Goal: Information Seeking & Learning: Compare options

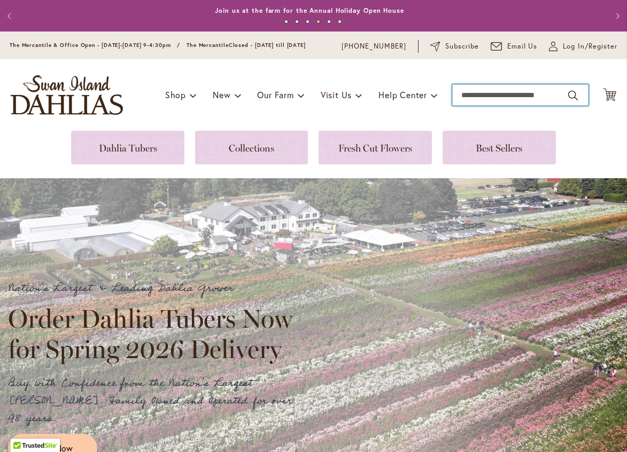
click at [464, 104] on input "Search" at bounding box center [520, 94] width 136 height 21
type input "**********"
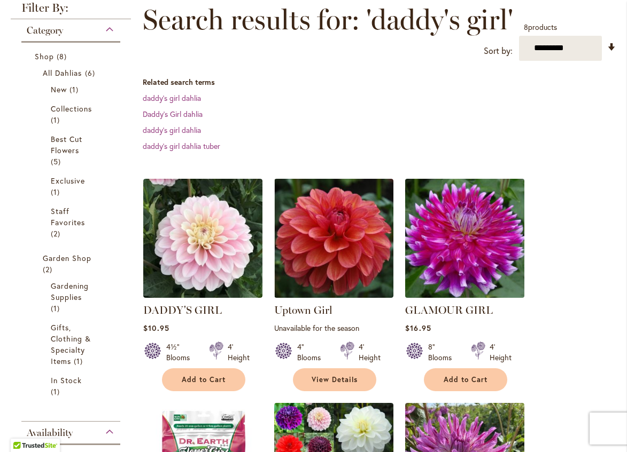
scroll to position [160, 0]
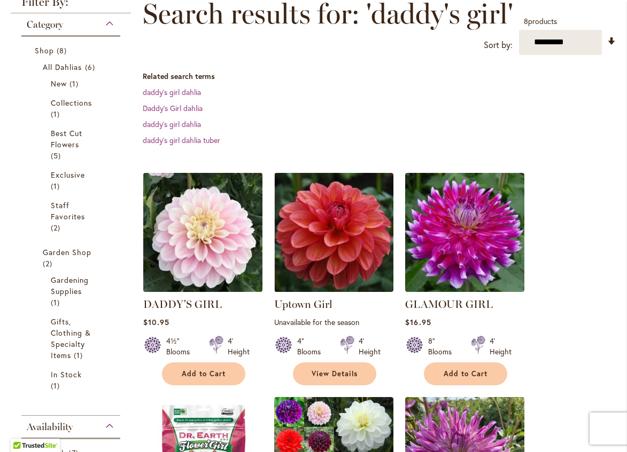
click at [216, 241] on img at bounding box center [202, 232] width 125 height 125
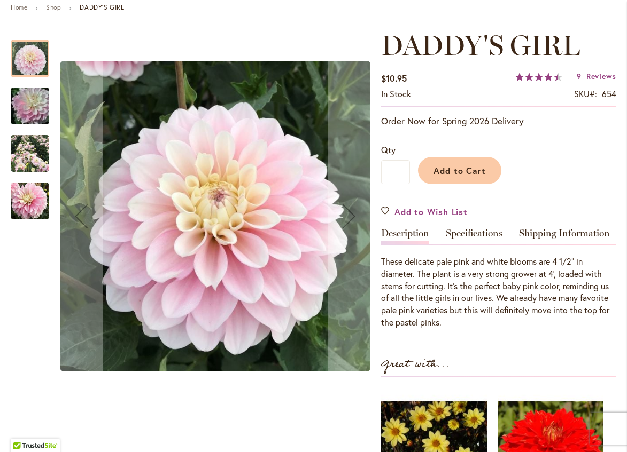
scroll to position [160, 0]
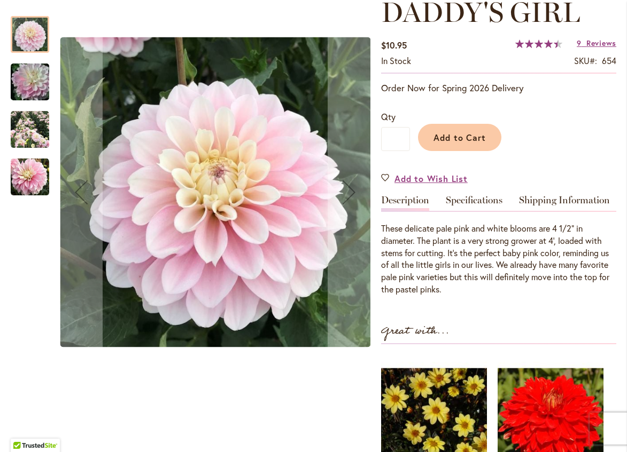
click at [28, 129] on img "DADDY'S GIRL" at bounding box center [30, 130] width 38 height 38
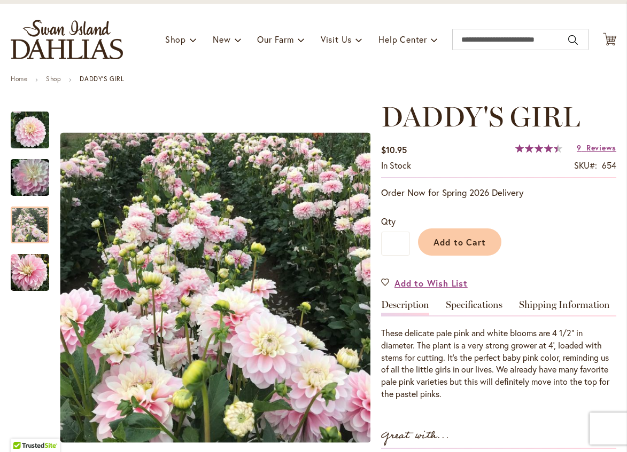
scroll to position [53, 0]
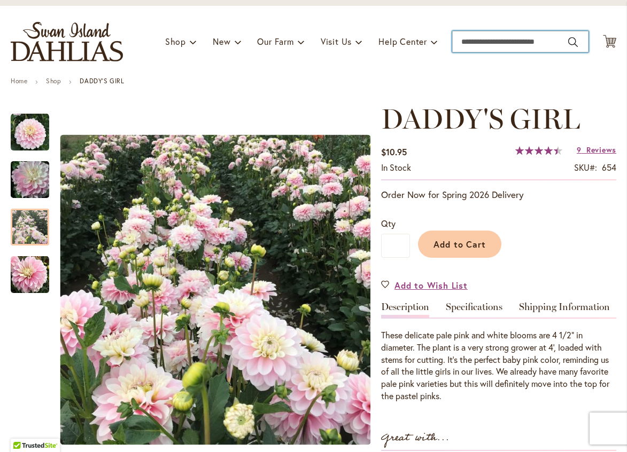
click at [461, 50] on input "Search" at bounding box center [520, 41] width 136 height 21
type input "**********"
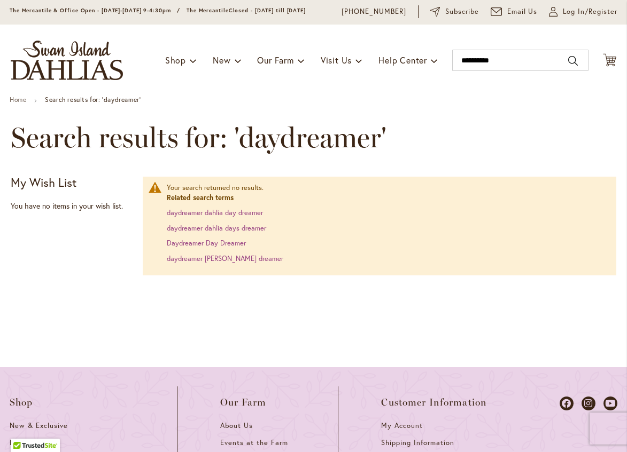
scroll to position [53, 0]
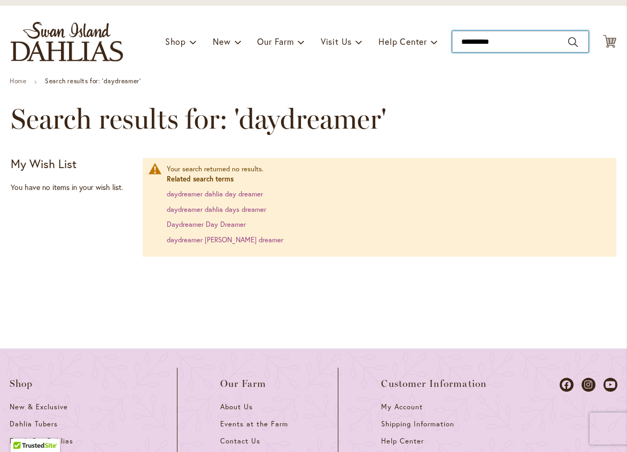
click at [465, 50] on input "**********" at bounding box center [520, 41] width 136 height 21
type input "**********"
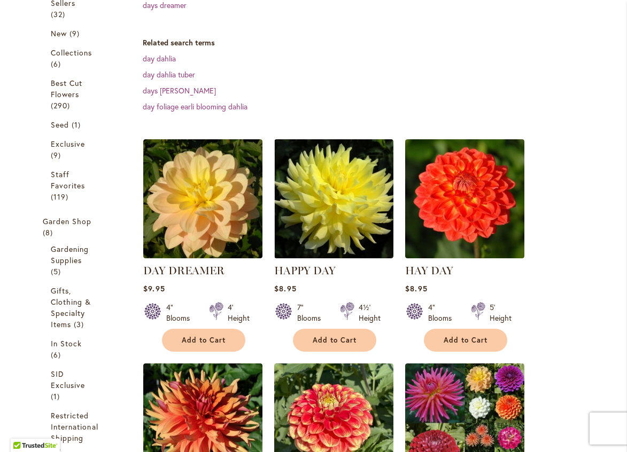
scroll to position [267, 0]
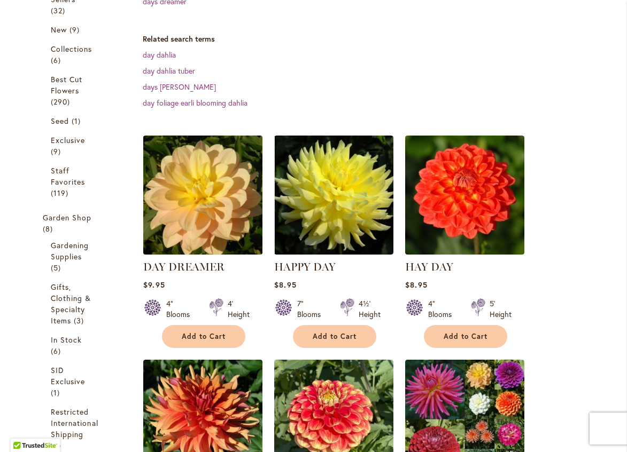
click at [207, 205] on img at bounding box center [202, 194] width 125 height 125
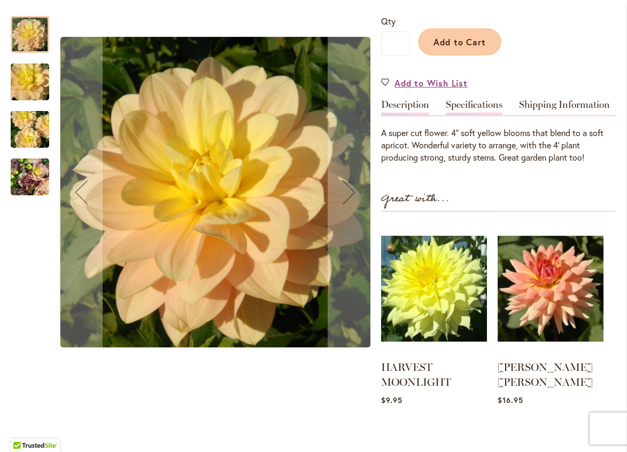
scroll to position [267, 0]
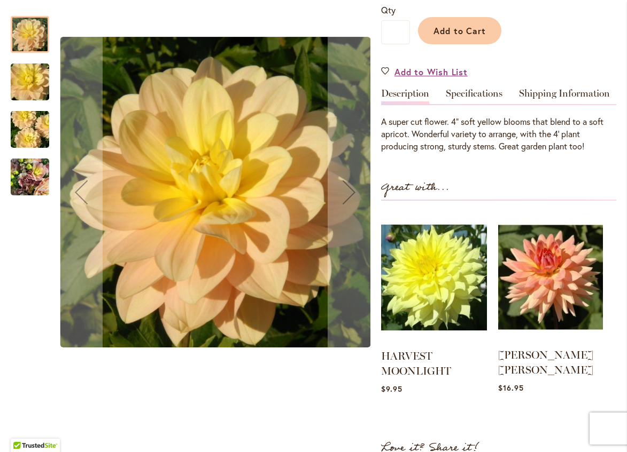
click at [554, 280] on img at bounding box center [550, 277] width 105 height 131
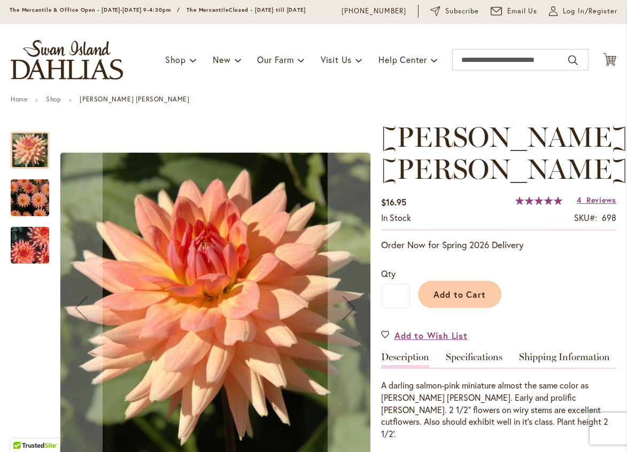
scroll to position [53, 0]
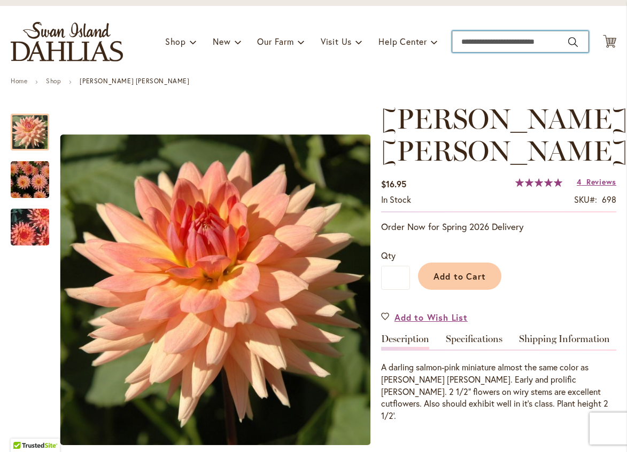
click at [457, 52] on input "Search" at bounding box center [520, 41] width 136 height 21
type input "********"
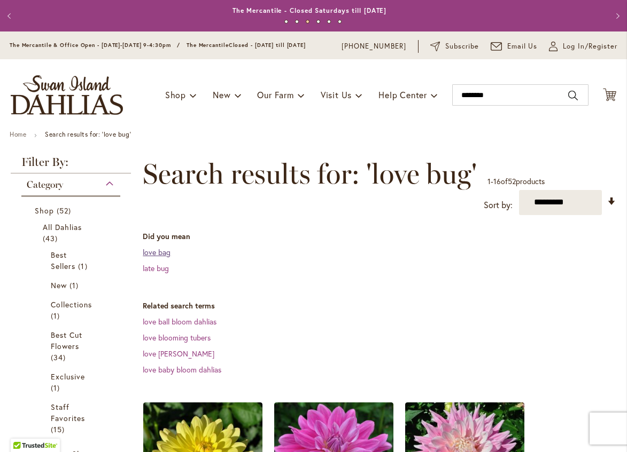
click at [153, 257] on link "love bag" at bounding box center [157, 252] width 28 height 10
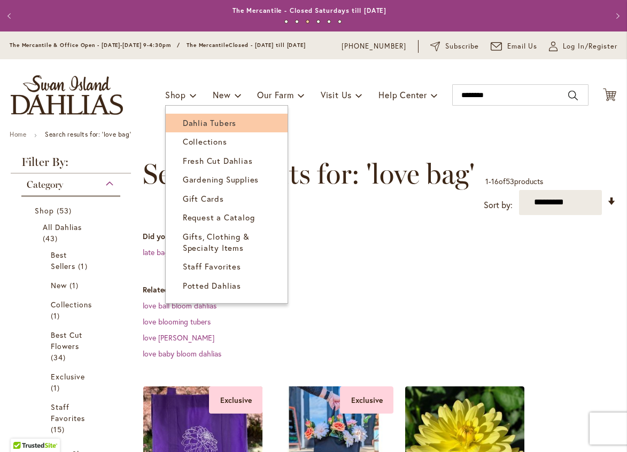
click at [183, 127] on span "Dahlia Tubers" at bounding box center [209, 123] width 53 height 11
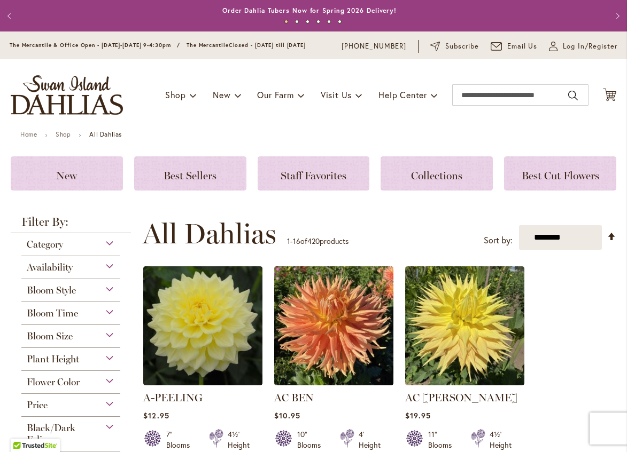
click at [104, 336] on div "Bloom Size" at bounding box center [70, 333] width 99 height 17
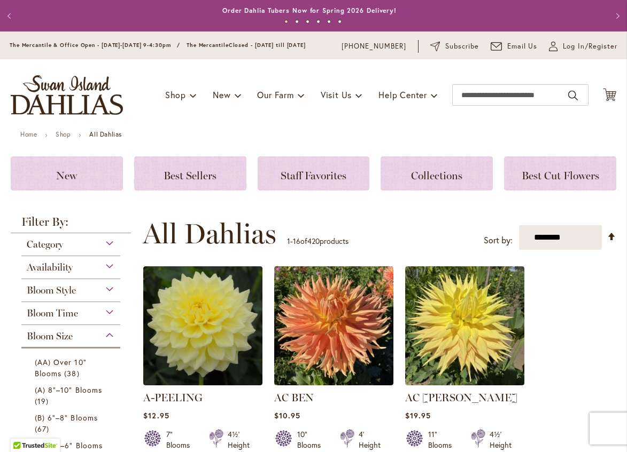
scroll to position [333, 0]
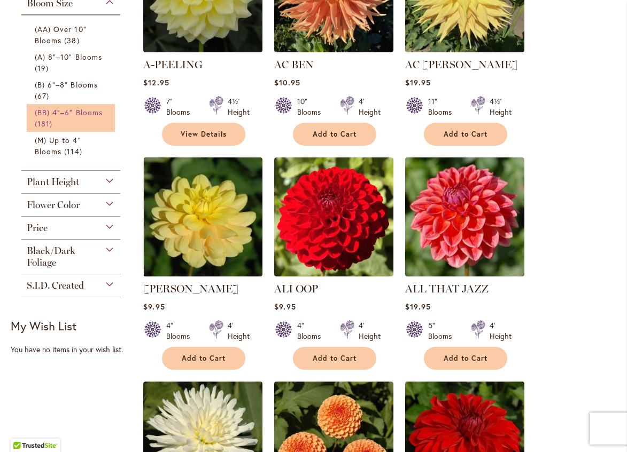
click at [46, 115] on link "(BB) 4"–6" Blooms 181 items" at bounding box center [72, 118] width 75 height 22
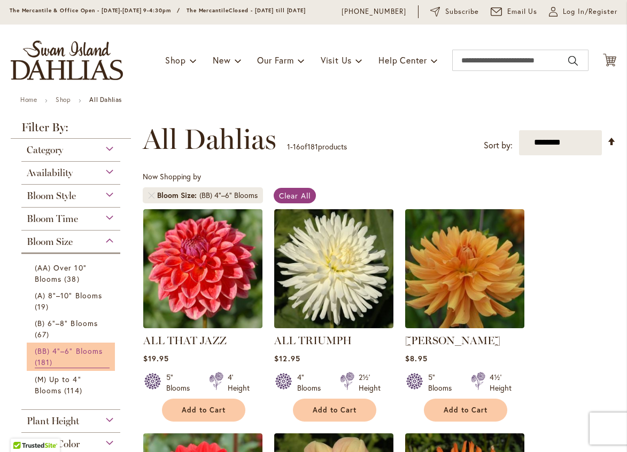
scroll to position [53, 0]
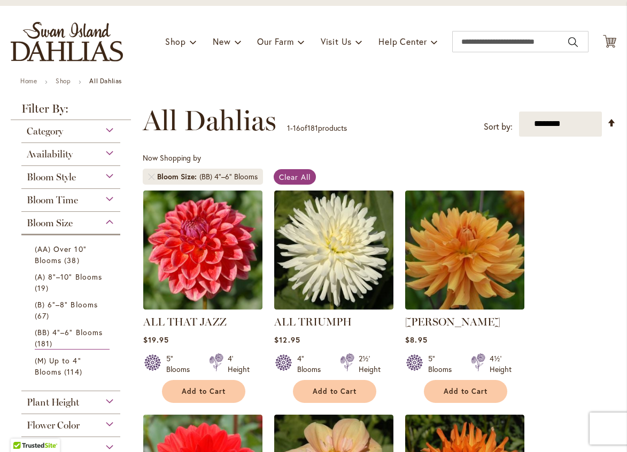
click at [108, 201] on div "Bloom Time" at bounding box center [70, 197] width 99 height 17
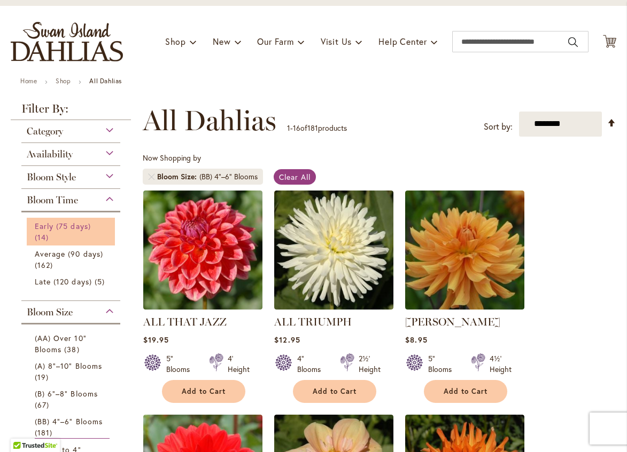
click at [44, 231] on span "Early (75 days)" at bounding box center [63, 226] width 56 height 10
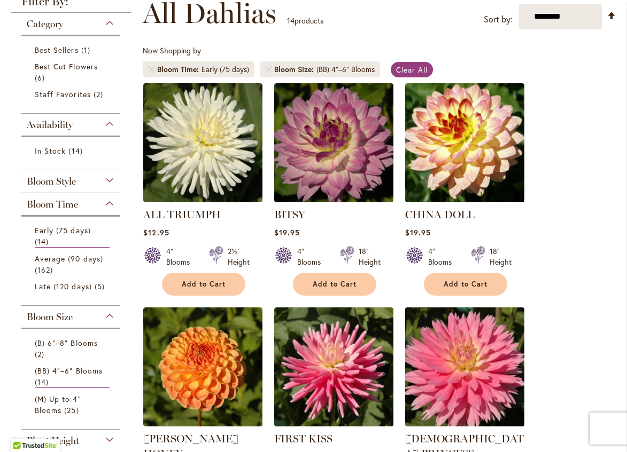
scroll to position [160, 0]
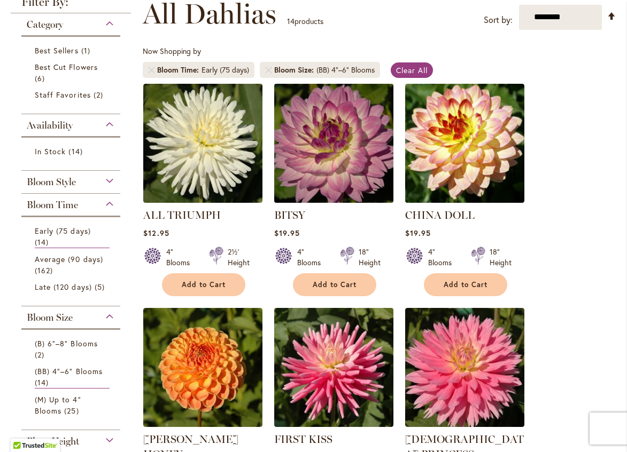
click at [323, 169] on img at bounding box center [333, 143] width 125 height 125
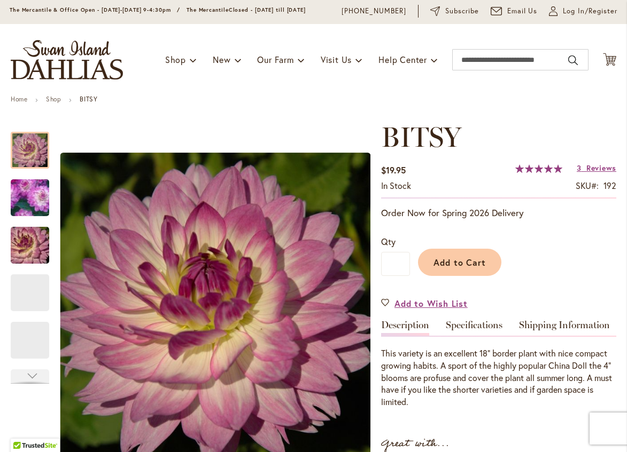
scroll to position [53, 0]
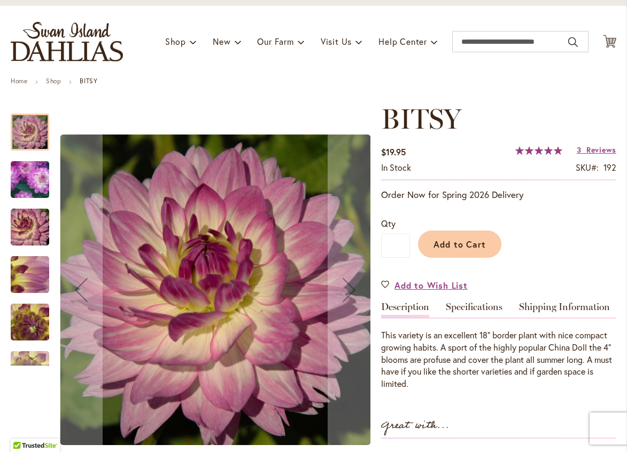
click at [24, 332] on img "BITSY" at bounding box center [29, 323] width 77 height 58
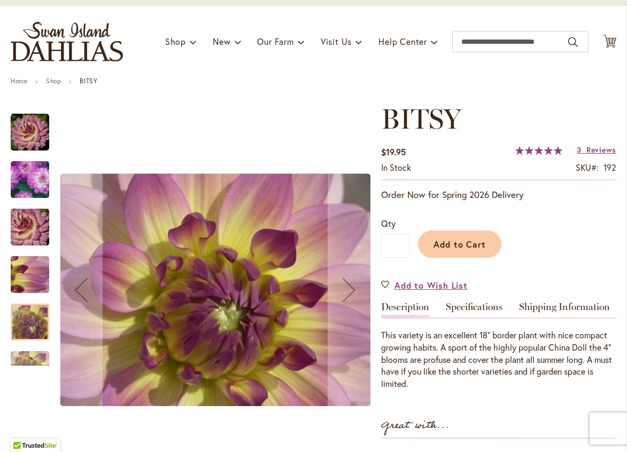
click at [40, 147] on img "BITSY" at bounding box center [30, 132] width 38 height 38
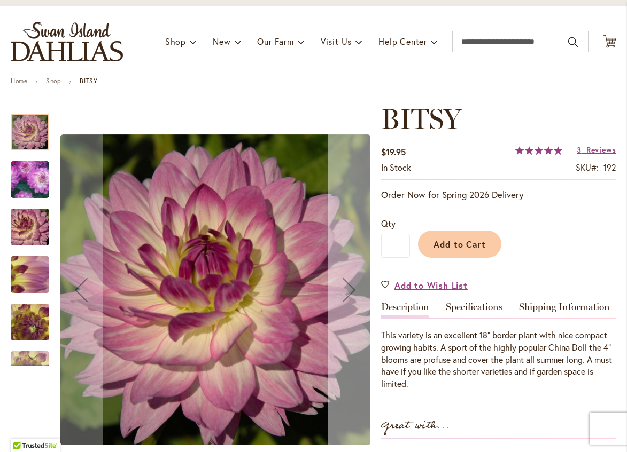
click at [348, 294] on div "Next" at bounding box center [348, 290] width 43 height 43
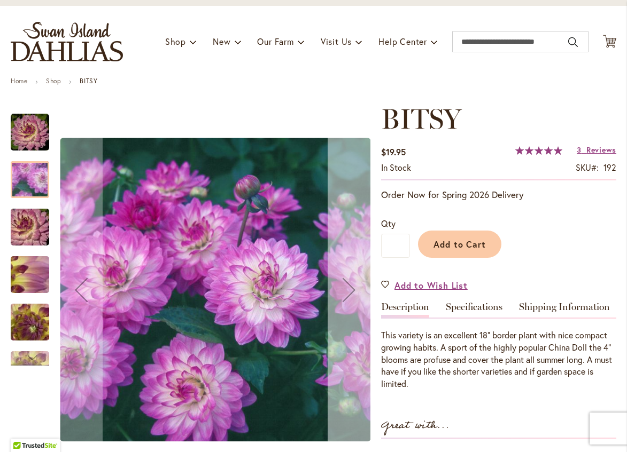
click at [347, 294] on div "Next" at bounding box center [348, 290] width 43 height 43
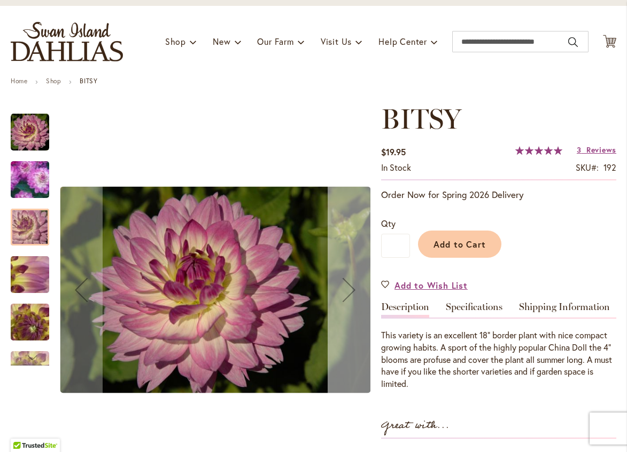
click at [351, 293] on div "Next" at bounding box center [348, 290] width 43 height 43
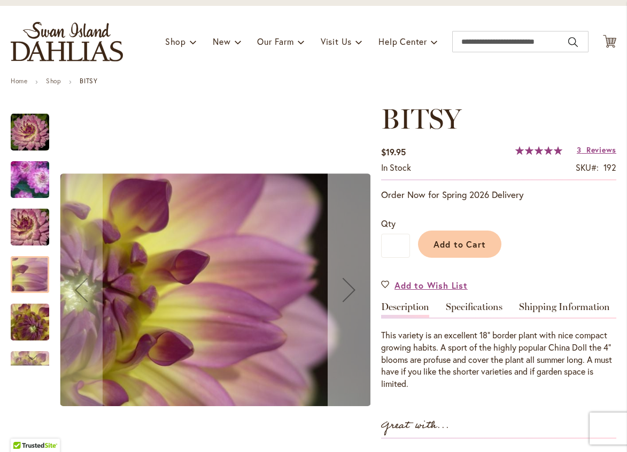
click at [351, 293] on div "Next" at bounding box center [348, 290] width 43 height 43
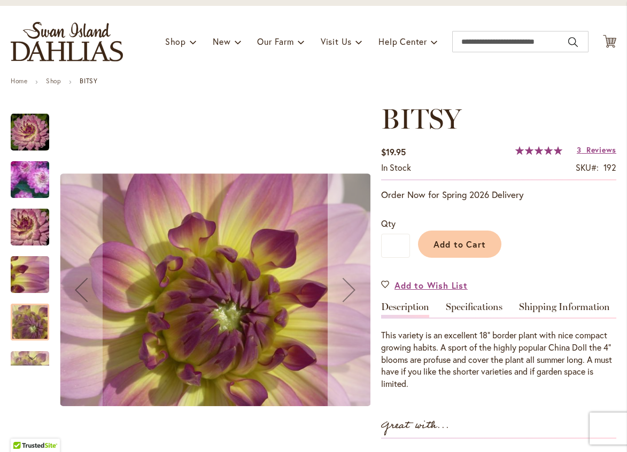
click at [351, 292] on div "Next" at bounding box center [348, 290] width 43 height 43
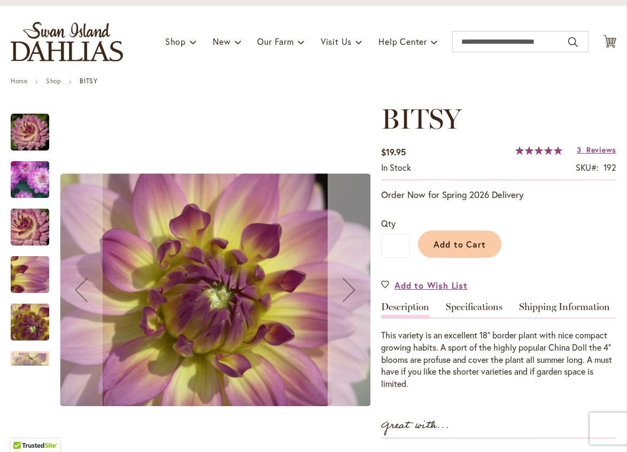
click at [351, 292] on div "Next" at bounding box center [348, 290] width 43 height 43
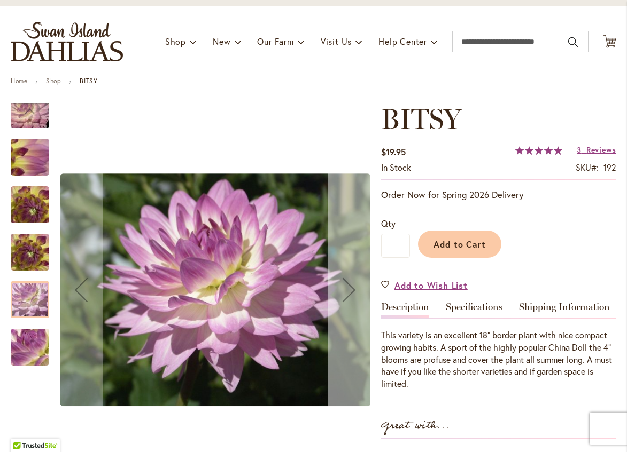
click at [350, 292] on div "Next" at bounding box center [348, 290] width 43 height 43
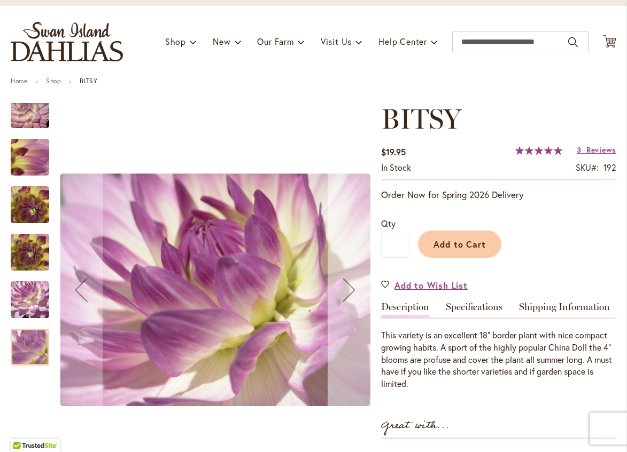
click at [350, 292] on div "Next" at bounding box center [348, 290] width 43 height 43
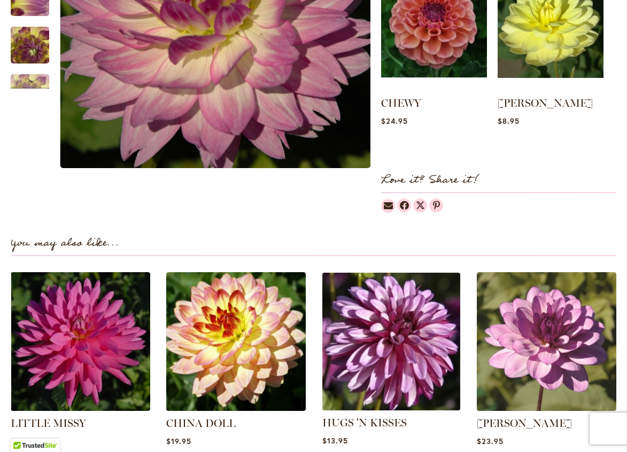
scroll to position [481, 0]
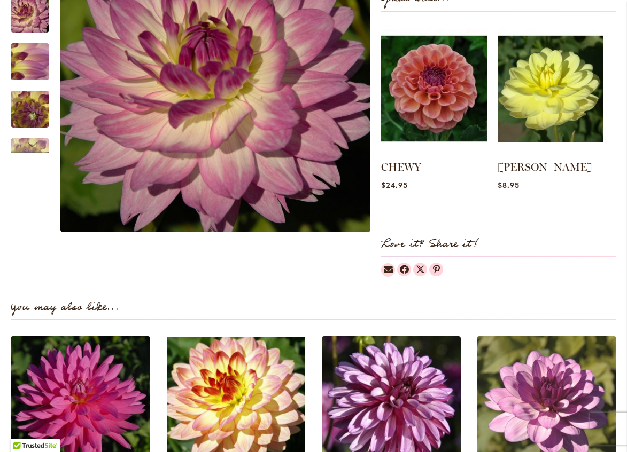
click at [253, 415] on img at bounding box center [235, 405] width 145 height 145
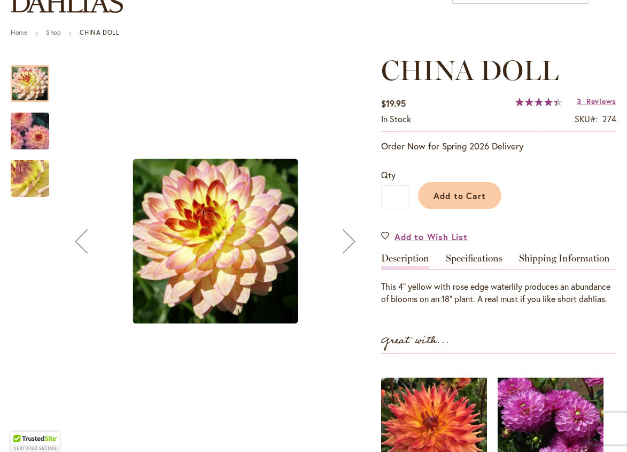
scroll to position [107, 0]
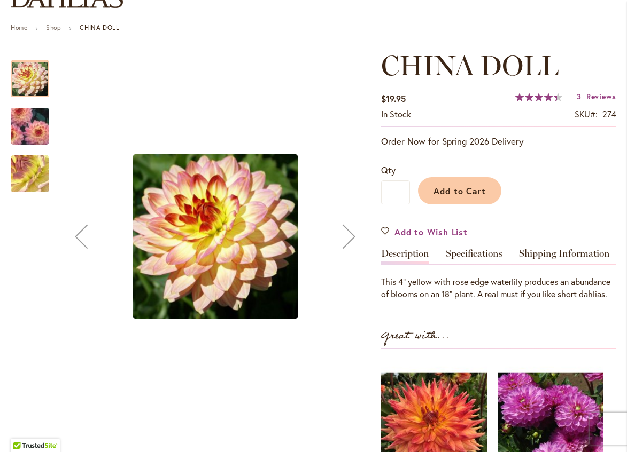
click at [26, 85] on div at bounding box center [30, 78] width 38 height 37
click at [20, 129] on img "CHINA DOLL" at bounding box center [29, 126] width 77 height 55
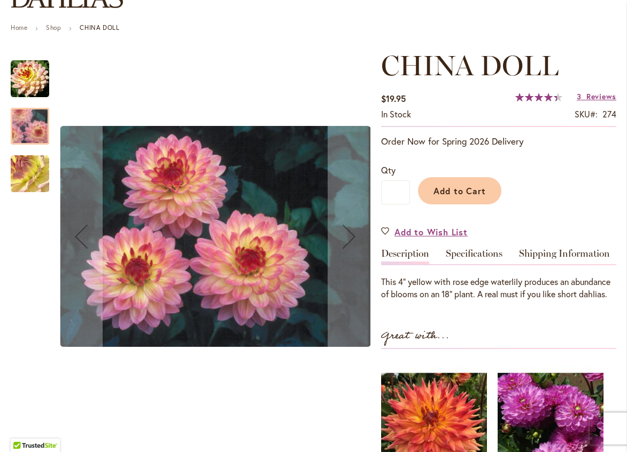
click at [26, 180] on img "CHINA DOLL" at bounding box center [29, 174] width 77 height 58
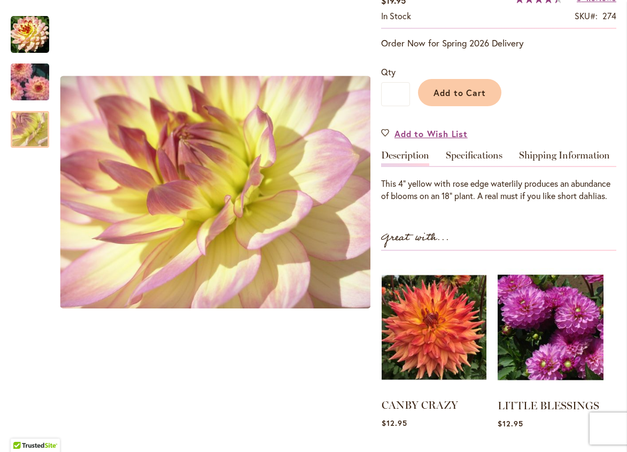
scroll to position [267, 0]
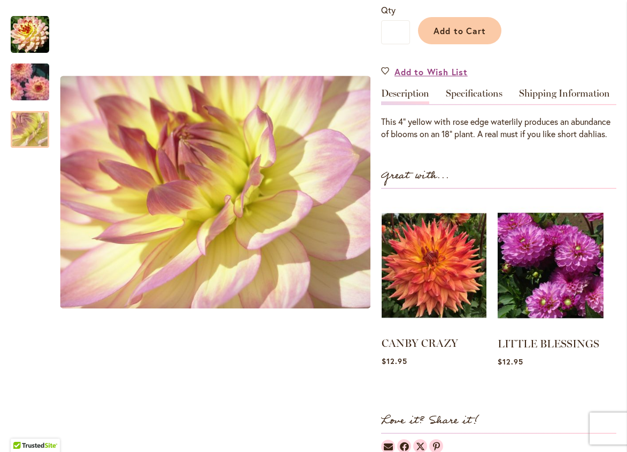
click at [426, 287] on img at bounding box center [433, 265] width 105 height 131
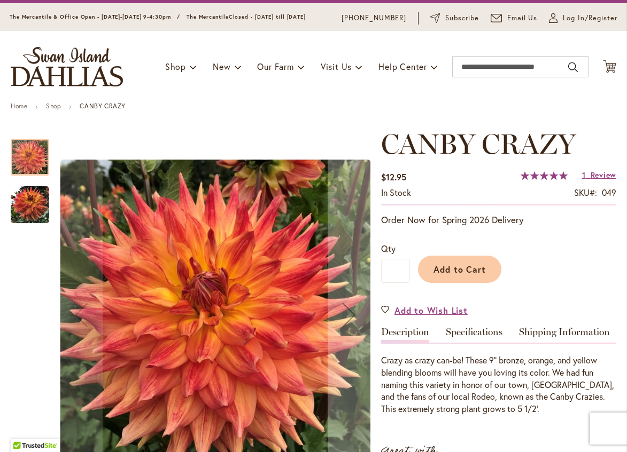
scroll to position [53, 0]
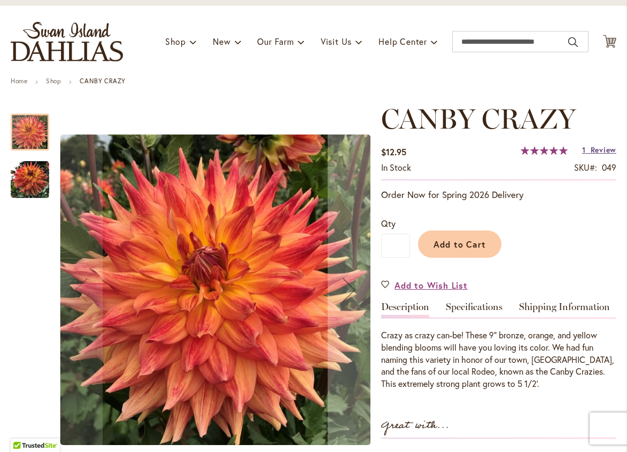
click at [602, 155] on span "Review" at bounding box center [603, 150] width 26 height 10
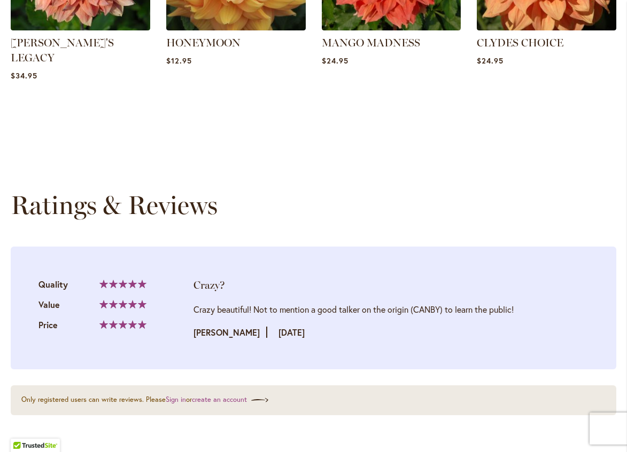
scroll to position [1028, 0]
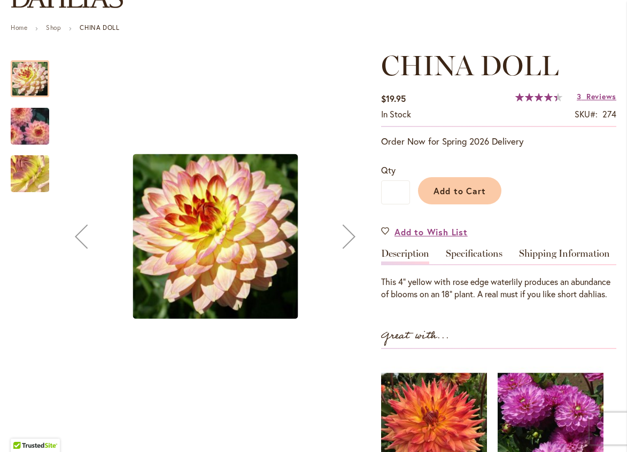
scroll to position [214, 0]
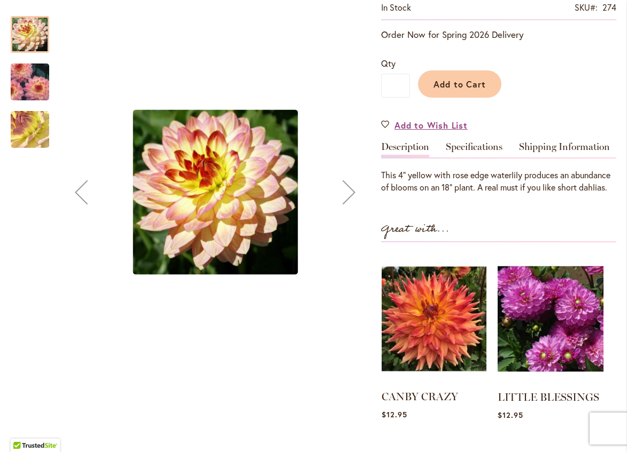
click at [441, 325] on img at bounding box center [433, 319] width 105 height 131
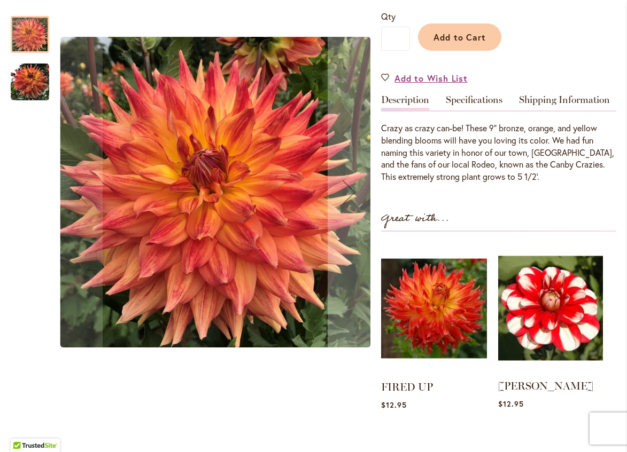
scroll to position [320, 0]
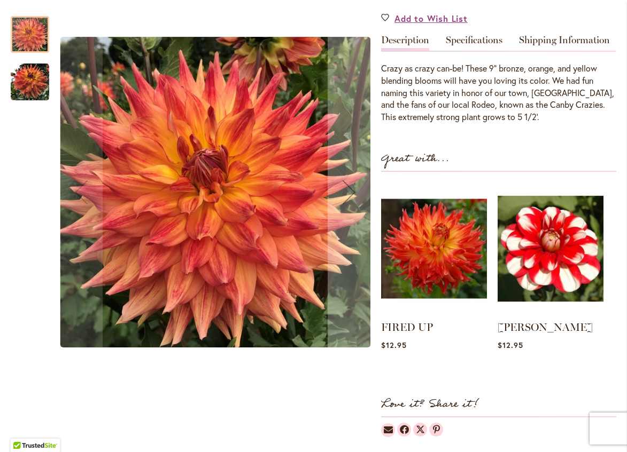
click at [34, 84] on img "Canby Crazy" at bounding box center [30, 82] width 38 height 38
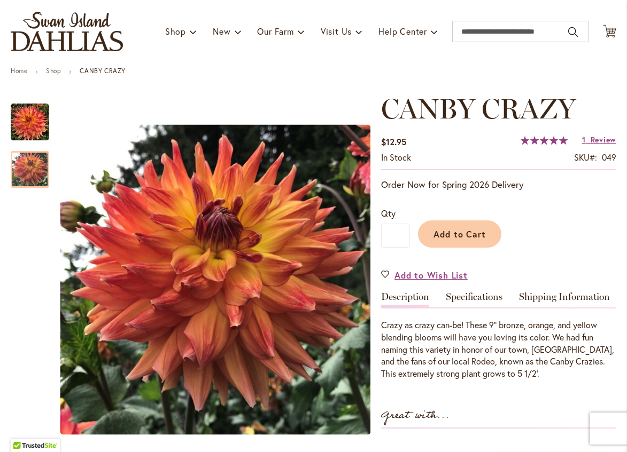
scroll to position [0, 0]
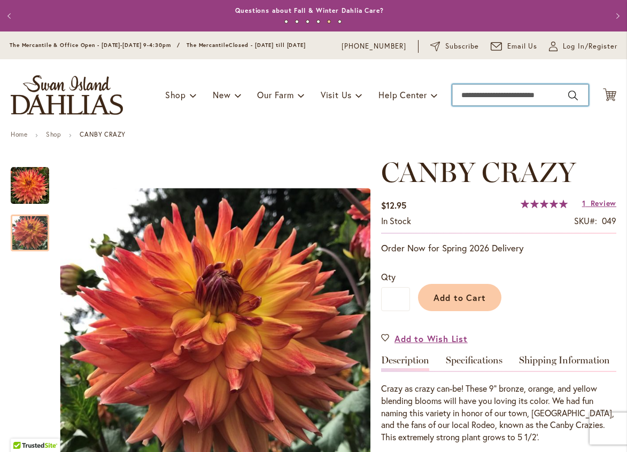
click at [472, 101] on input "Search" at bounding box center [520, 94] width 136 height 21
type input "********"
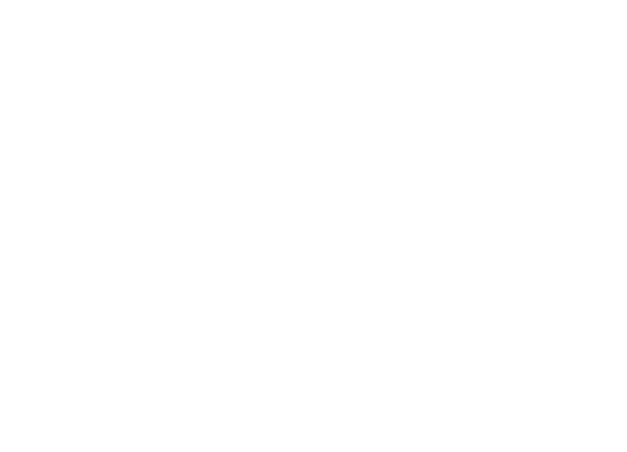
click at [460, 133] on body at bounding box center [313, 226] width 627 height 452
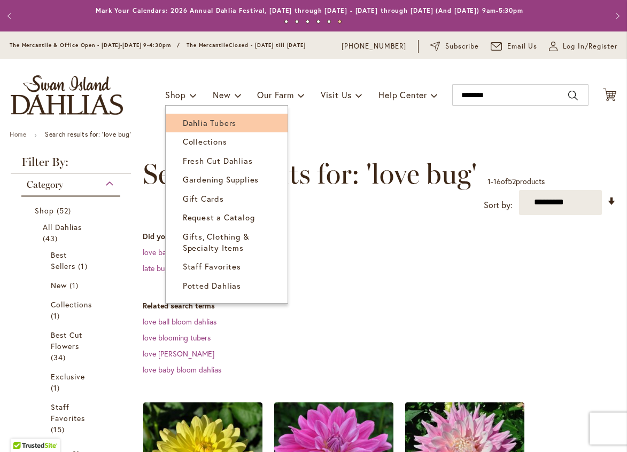
click at [183, 128] on span "Dahlia Tubers" at bounding box center [209, 123] width 53 height 11
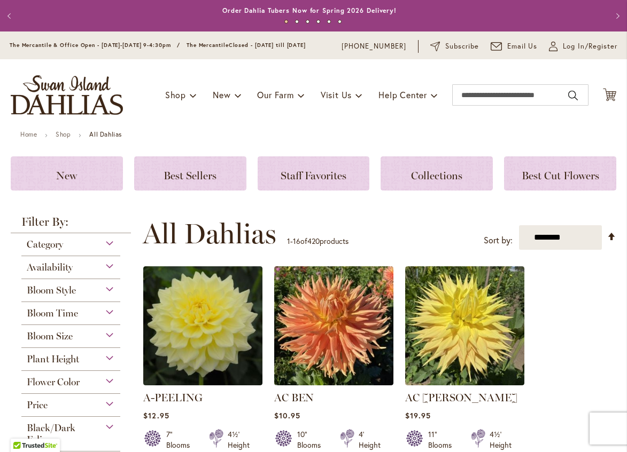
click at [105, 294] on div "Bloom Style" at bounding box center [70, 287] width 99 height 17
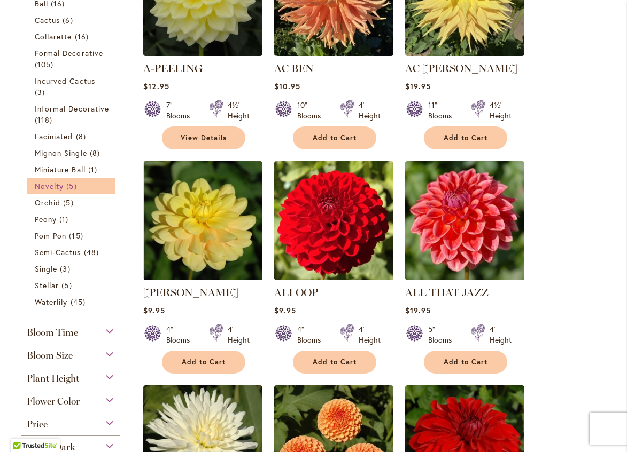
scroll to position [341, 0]
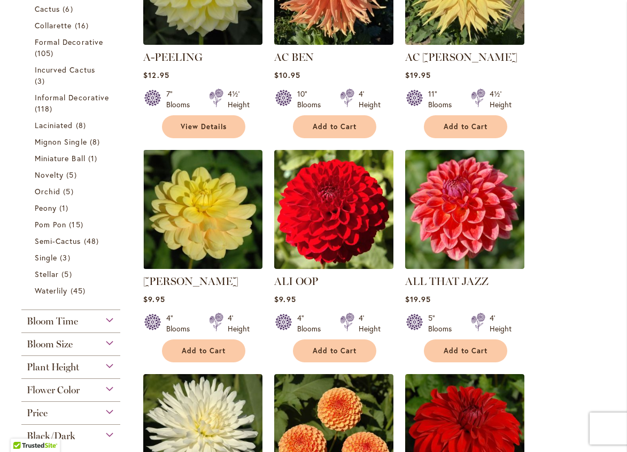
click at [109, 348] on div "Bloom Size" at bounding box center [70, 341] width 99 height 17
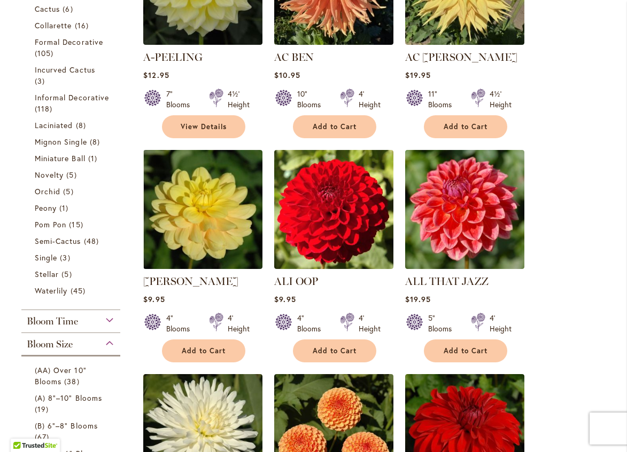
scroll to position [682, 0]
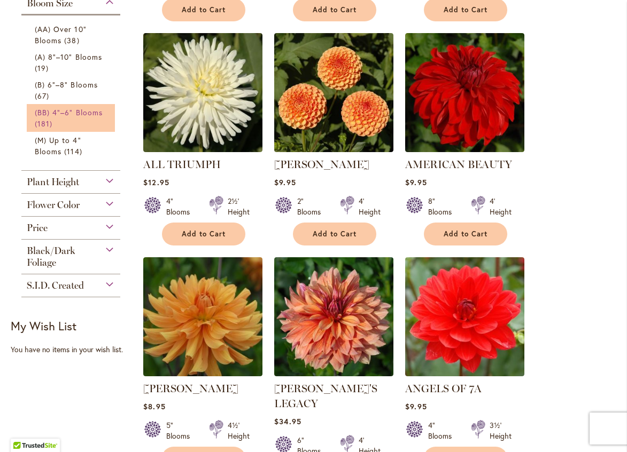
click at [65, 118] on span "(BB) 4"–6" Blooms" at bounding box center [69, 112] width 68 height 10
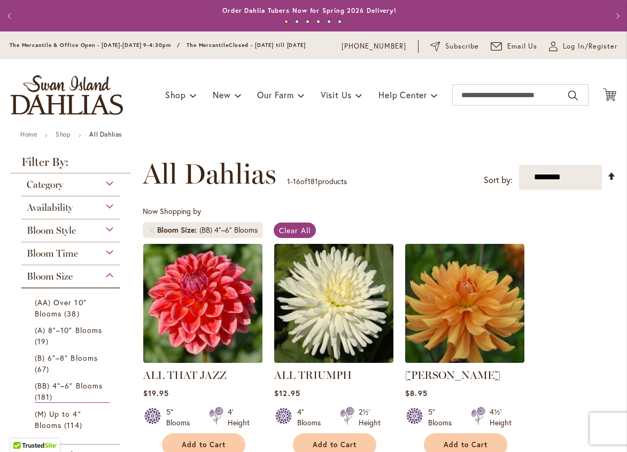
click at [105, 258] on div "Bloom Time" at bounding box center [70, 250] width 99 height 17
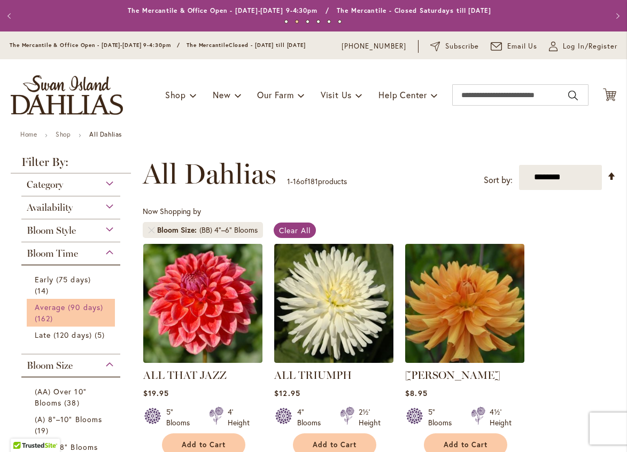
click at [52, 312] on span "Average (90 days)" at bounding box center [69, 307] width 68 height 10
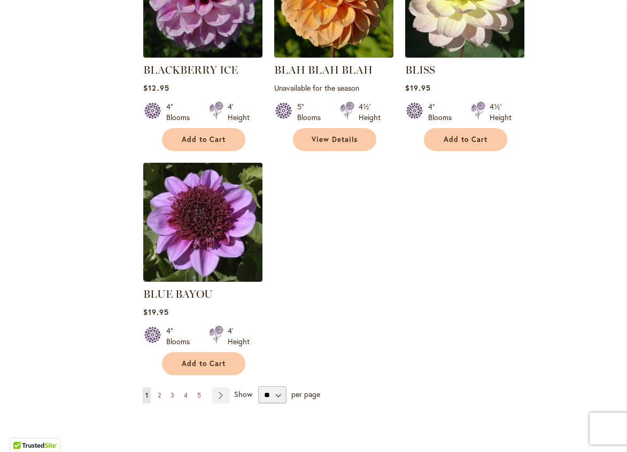
scroll to position [1229, 0]
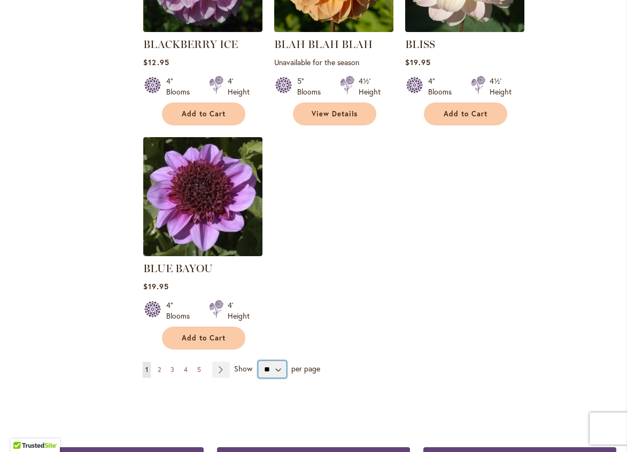
click at [277, 371] on select "** ** ** **" at bounding box center [272, 369] width 28 height 17
select select "**"
click at [258, 366] on select "** ** ** **" at bounding box center [272, 369] width 28 height 17
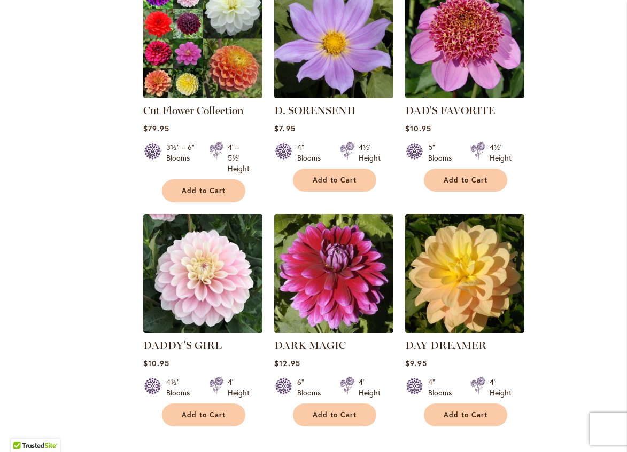
scroll to position [2831, 0]
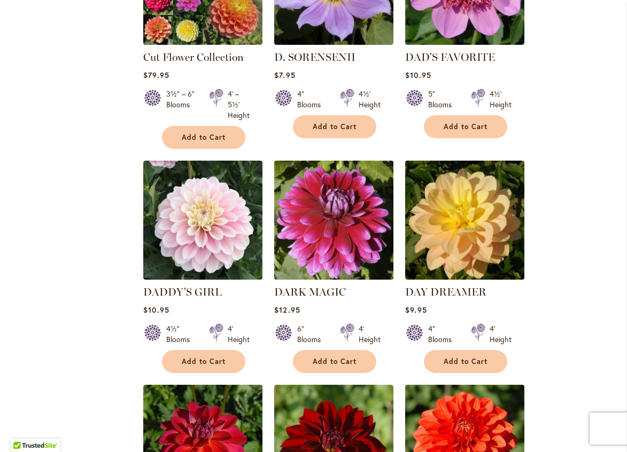
click at [331, 182] on img at bounding box center [333, 220] width 125 height 125
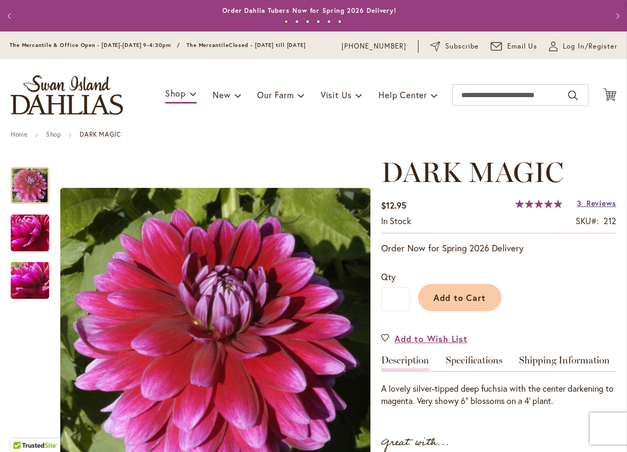
click at [596, 208] on span "Reviews" at bounding box center [601, 203] width 30 height 10
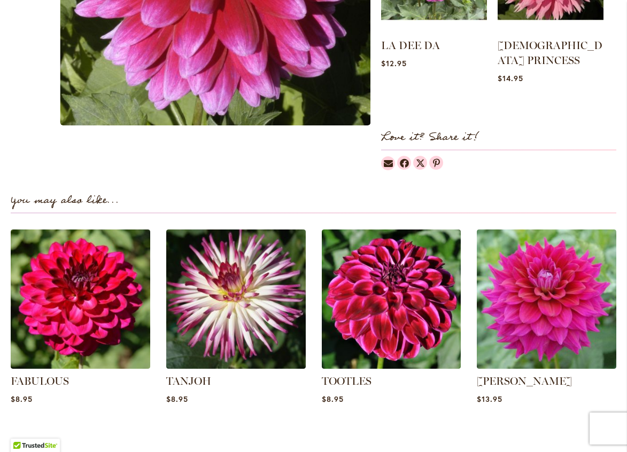
scroll to position [564, 0]
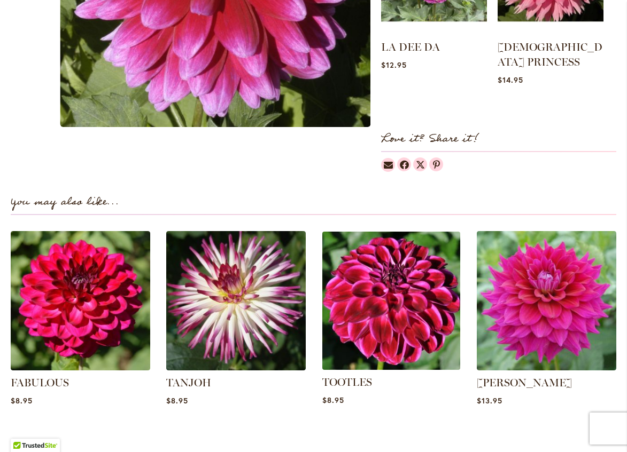
click at [397, 298] on img at bounding box center [390, 301] width 145 height 145
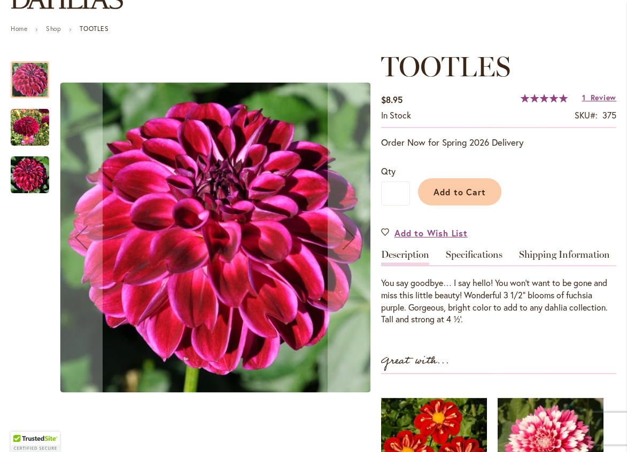
scroll to position [107, 0]
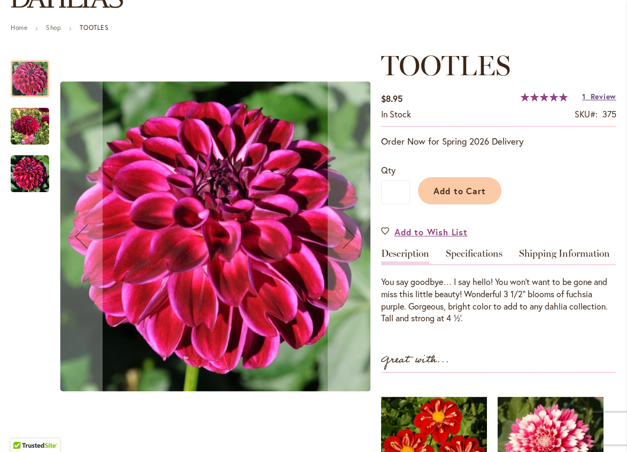
click at [600, 101] on span "Review" at bounding box center [603, 96] width 26 height 10
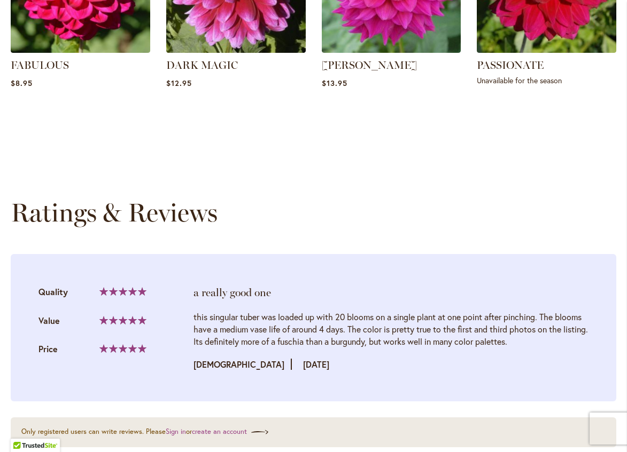
scroll to position [962, 0]
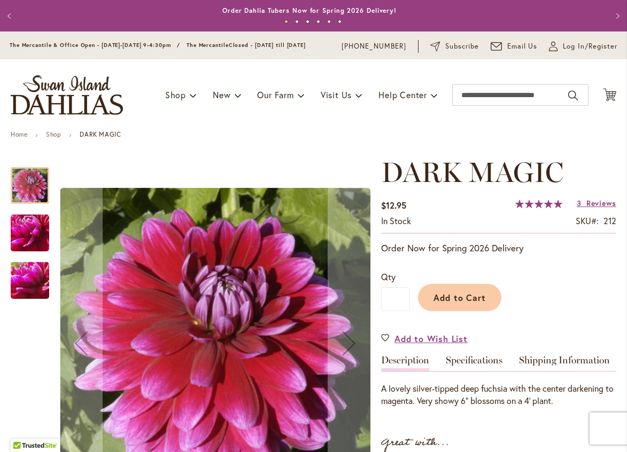
click at [21, 291] on img "DARK MAGIC" at bounding box center [29, 281] width 77 height 58
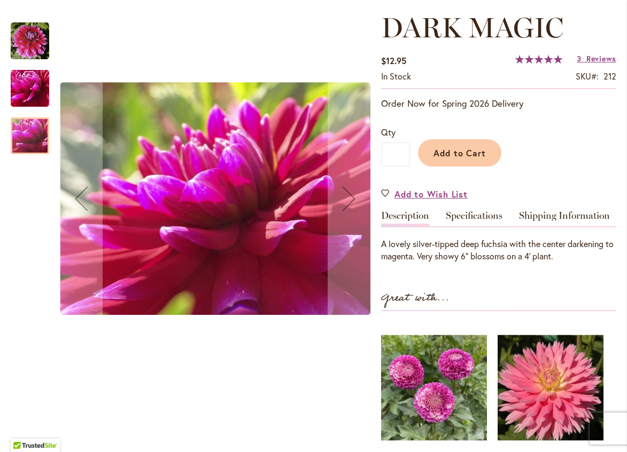
scroll to position [160, 0]
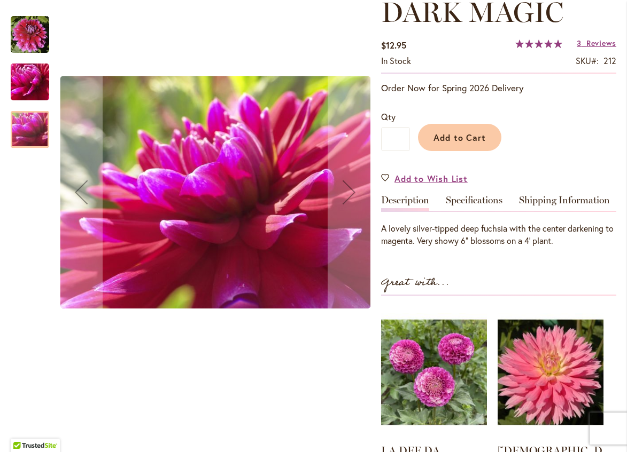
click at [32, 82] on img "DARK MAGIC" at bounding box center [29, 82] width 77 height 58
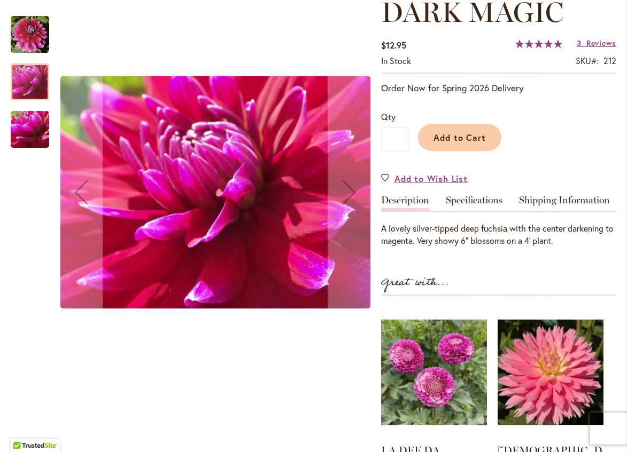
click at [27, 26] on img "DARK MAGIC" at bounding box center [30, 34] width 38 height 38
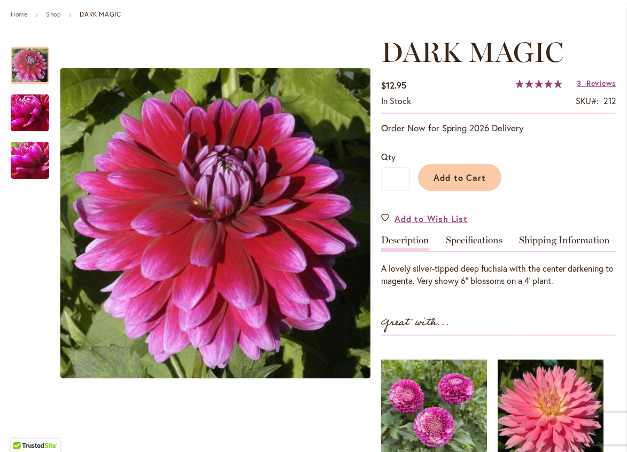
scroll to position [0, 0]
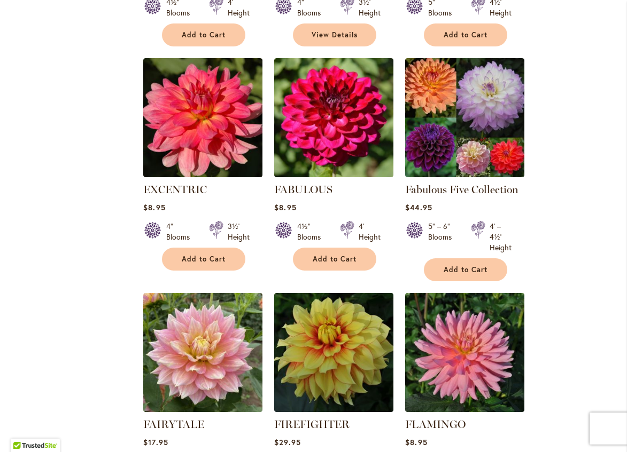
scroll to position [3899, 0]
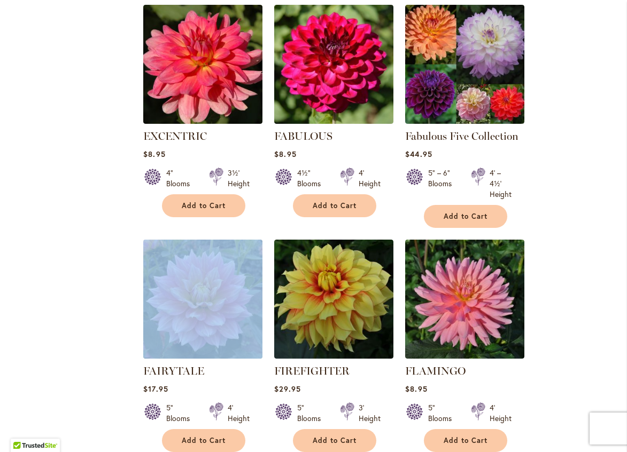
click at [219, 245] on img at bounding box center [202, 299] width 125 height 125
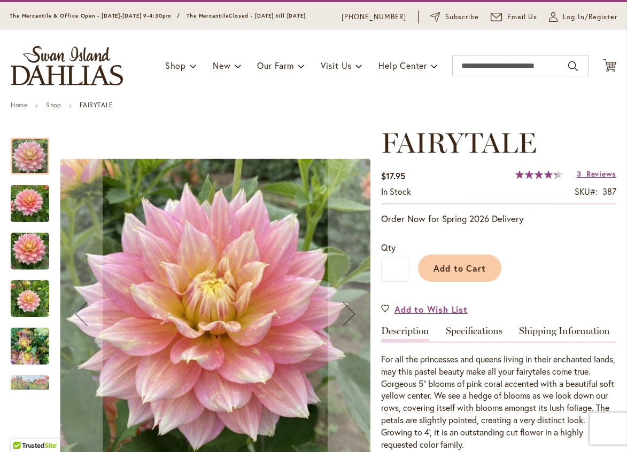
scroll to position [107, 0]
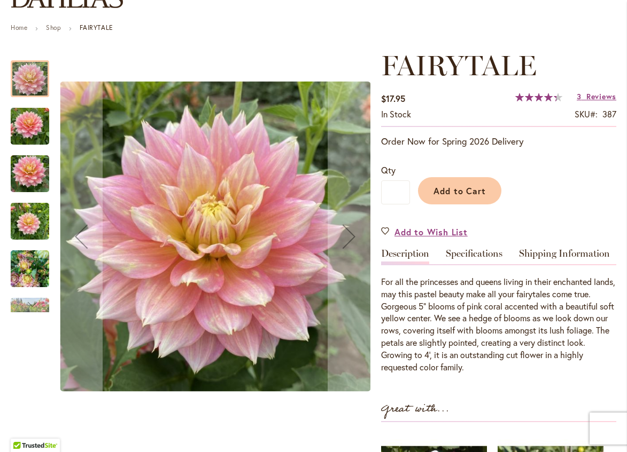
click at [29, 277] on img "Fairytale" at bounding box center [30, 269] width 38 height 51
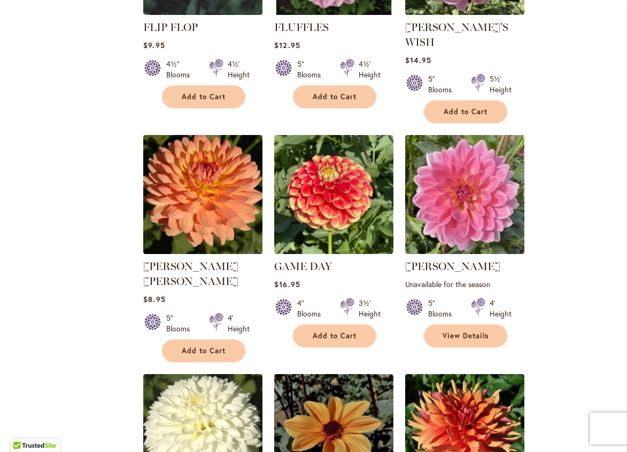
scroll to position [4433, 0]
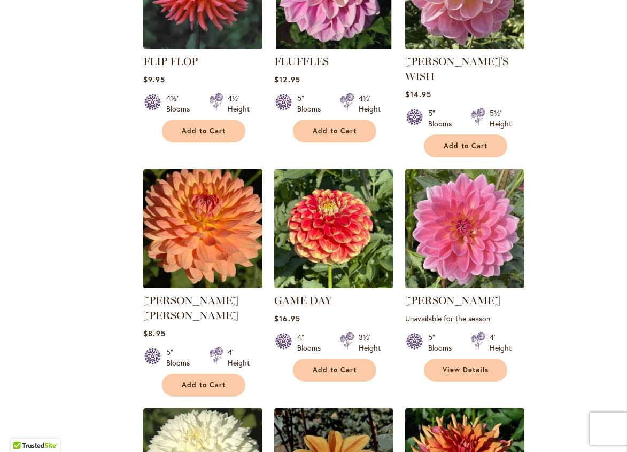
click at [197, 171] on img at bounding box center [202, 228] width 125 height 125
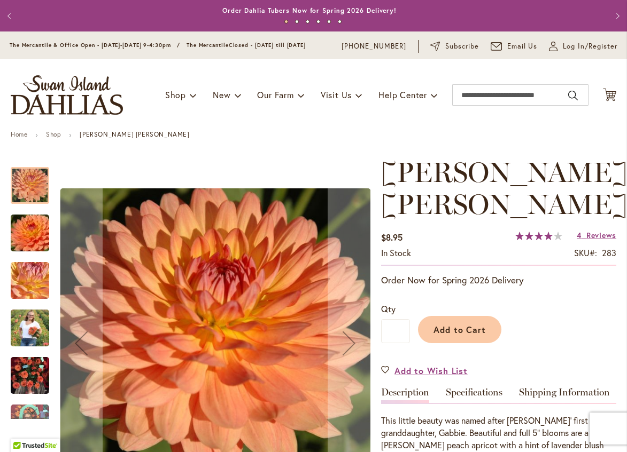
click at [33, 389] on img "GABRIELLE MARIE" at bounding box center [30, 375] width 38 height 51
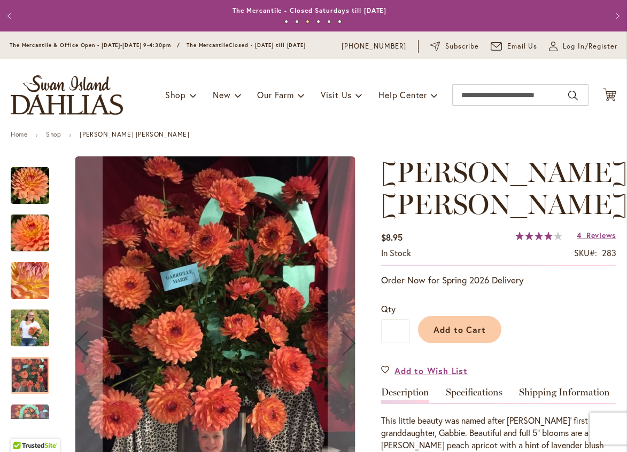
click at [31, 341] on img "GABRIELLE MARIE" at bounding box center [30, 328] width 38 height 48
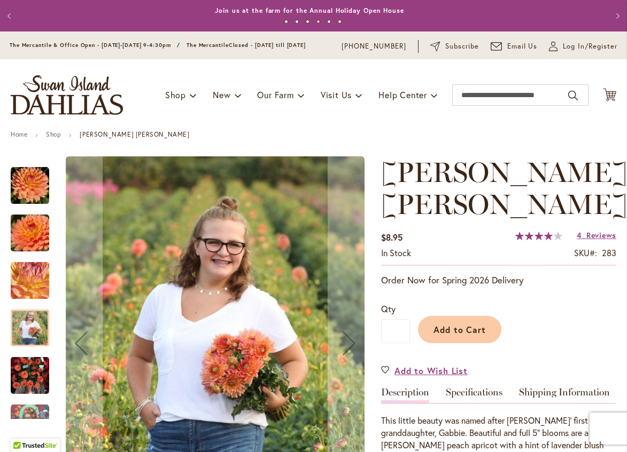
scroll to position [53, 0]
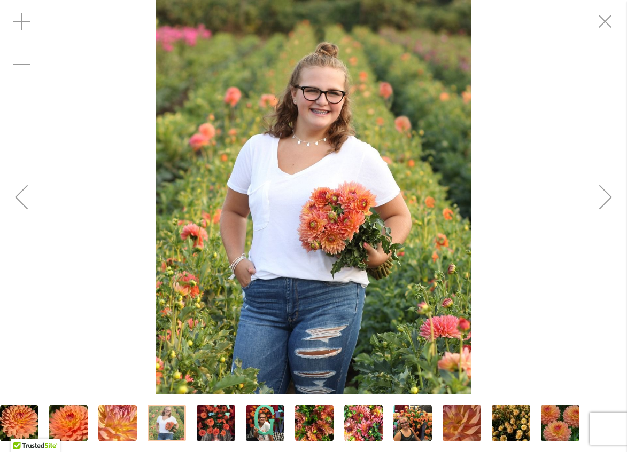
click at [70, 424] on img "GABRIELLE MARIE" at bounding box center [68, 423] width 77 height 51
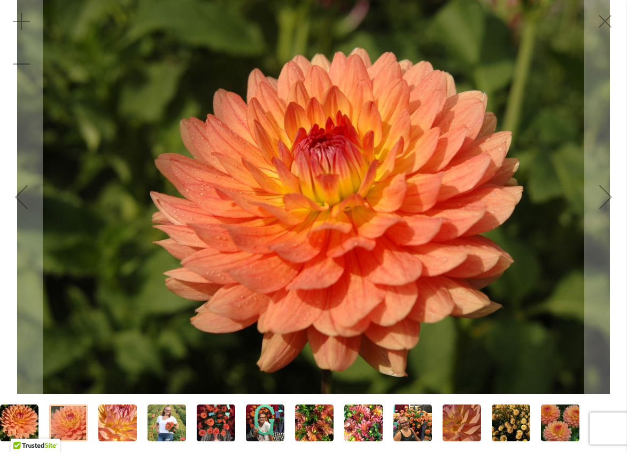
click at [115, 424] on img "GABRIELLE MARIE" at bounding box center [117, 424] width 77 height 58
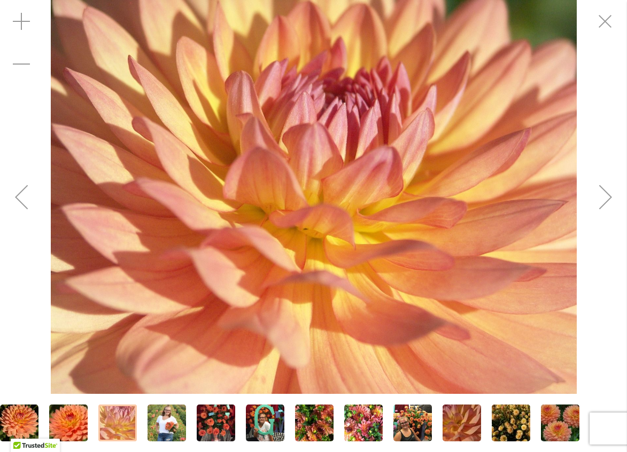
click at [608, 194] on div "Next" at bounding box center [605, 197] width 43 height 43
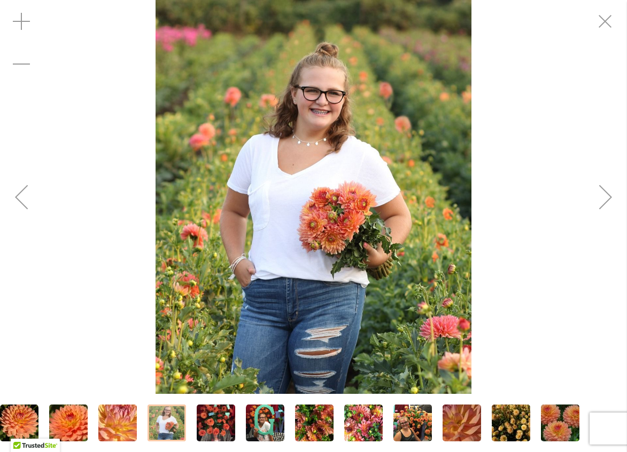
click at [601, 194] on div "Next" at bounding box center [605, 197] width 43 height 43
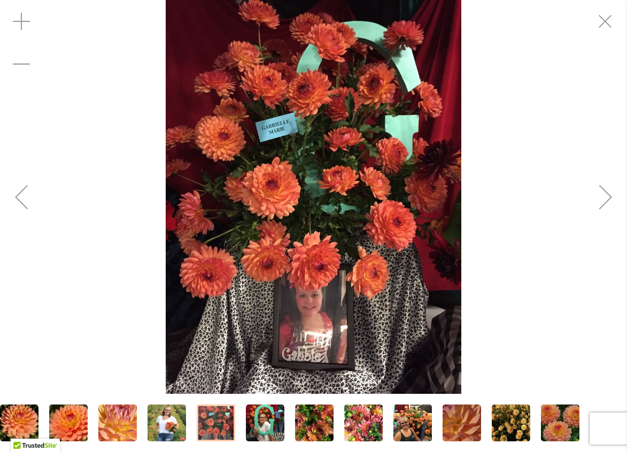
click at [601, 194] on div "Next" at bounding box center [605, 197] width 43 height 43
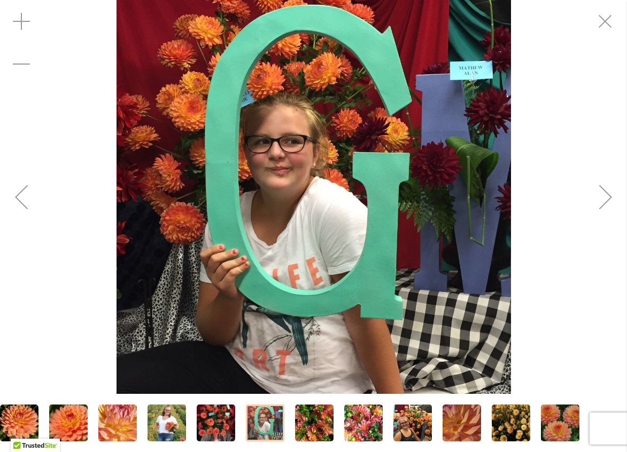
click at [601, 194] on div "Next" at bounding box center [605, 197] width 43 height 43
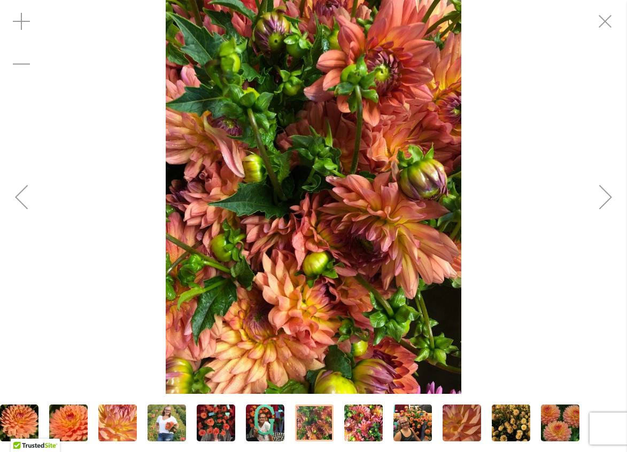
click at [601, 194] on div "Next" at bounding box center [605, 197] width 43 height 43
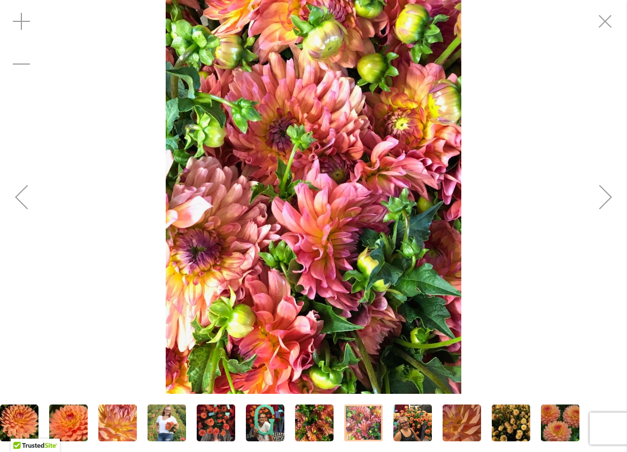
click at [601, 194] on div "Next" at bounding box center [605, 197] width 43 height 43
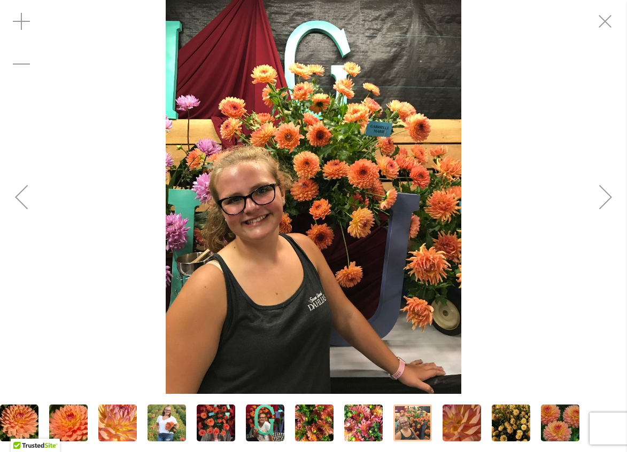
click at [601, 194] on div "Next" at bounding box center [605, 197] width 43 height 43
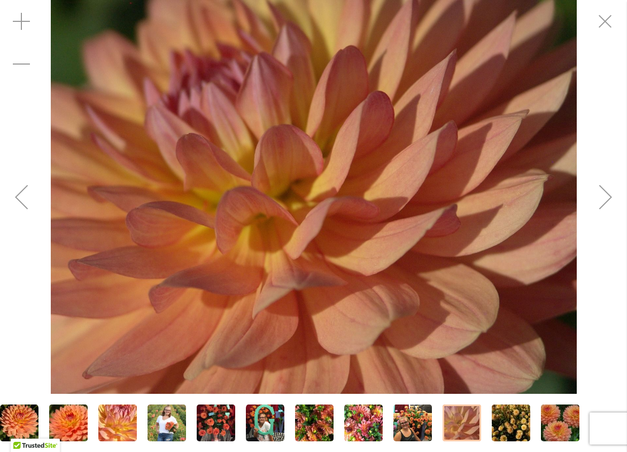
click at [601, 194] on div "Next" at bounding box center [605, 197] width 43 height 43
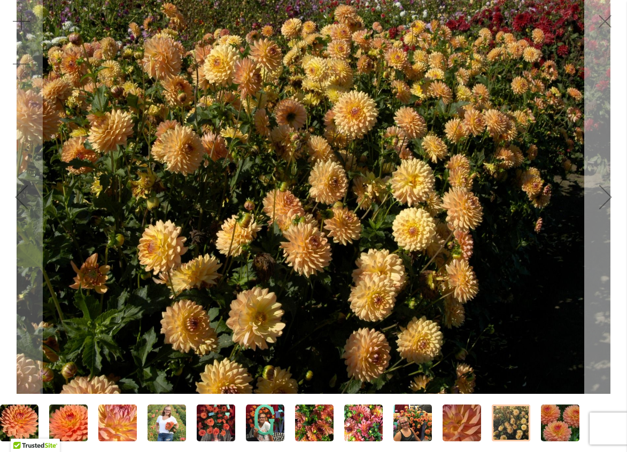
click at [601, 194] on div "Next" at bounding box center [605, 197] width 43 height 43
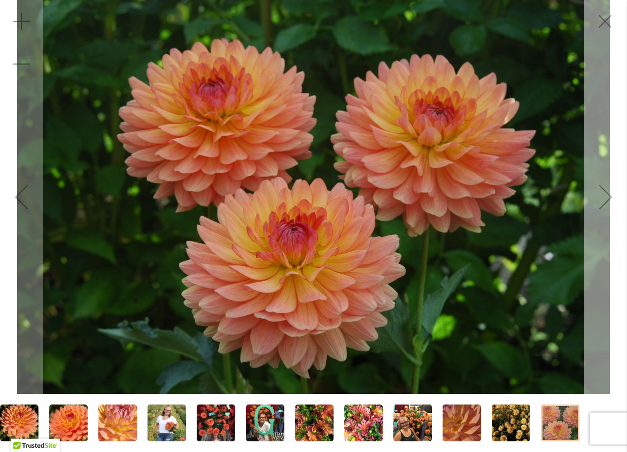
click at [602, 191] on div "Next" at bounding box center [605, 197] width 43 height 43
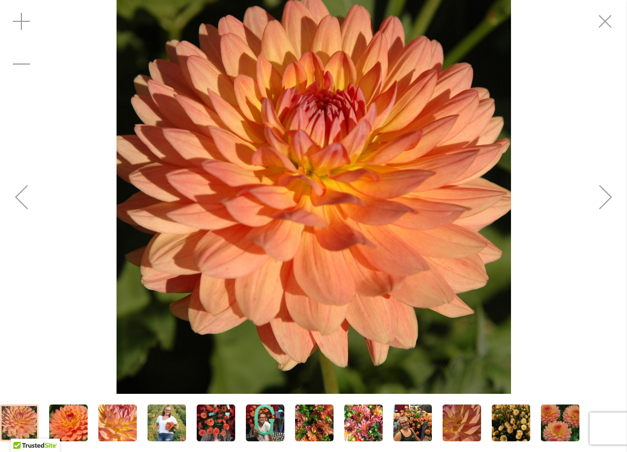
click at [602, 191] on div "Next" at bounding box center [605, 197] width 43 height 43
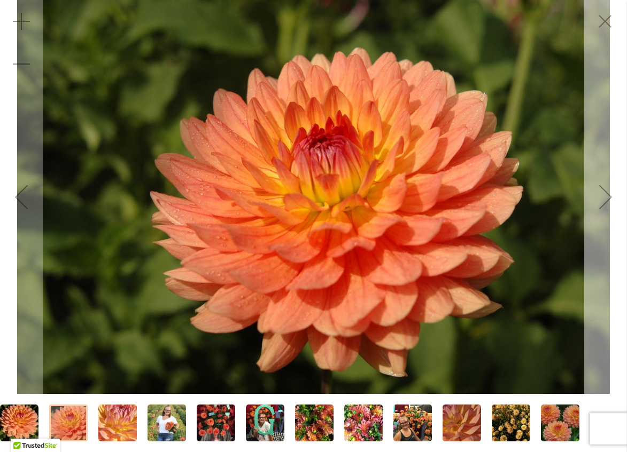
click at [602, 191] on div "Next" at bounding box center [605, 197] width 43 height 43
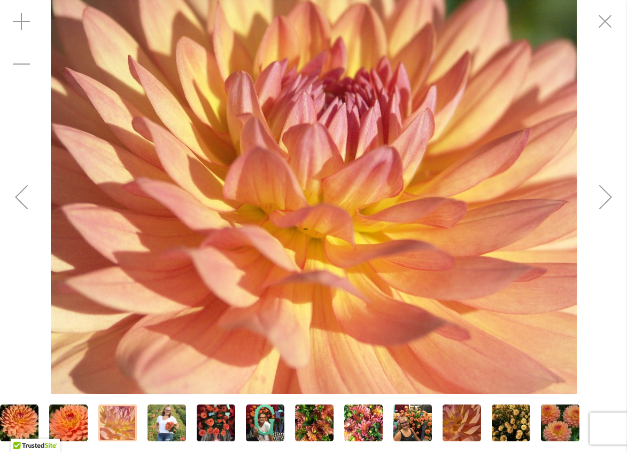
click at [602, 191] on div "Next" at bounding box center [605, 197] width 43 height 43
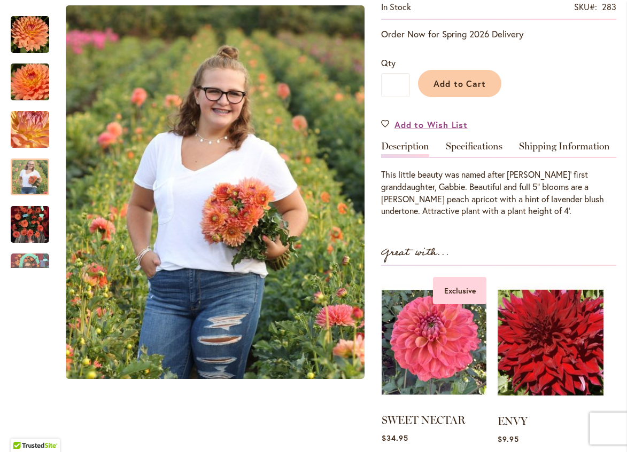
scroll to position [300, 0]
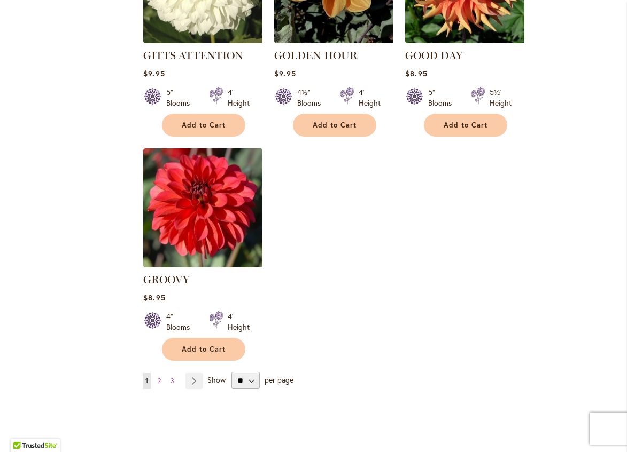
scroll to position [4963, 0]
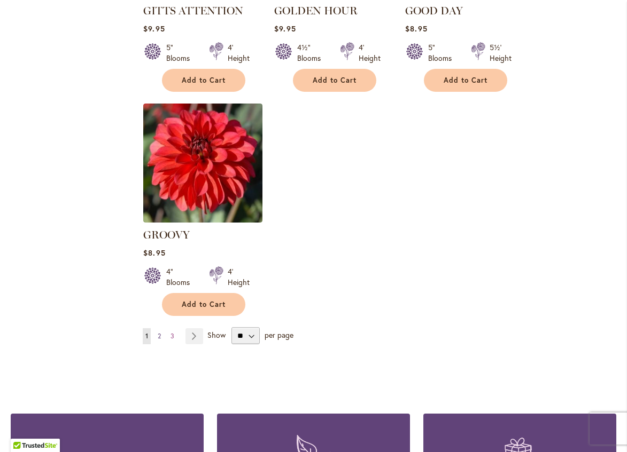
click at [159, 332] on span "2" at bounding box center [159, 336] width 3 height 8
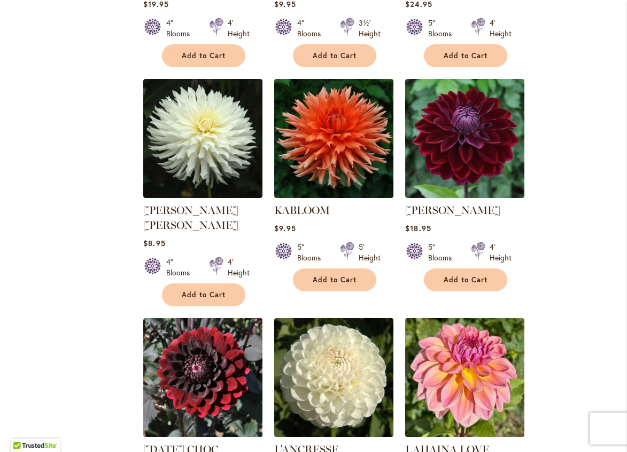
scroll to position [1335, 0]
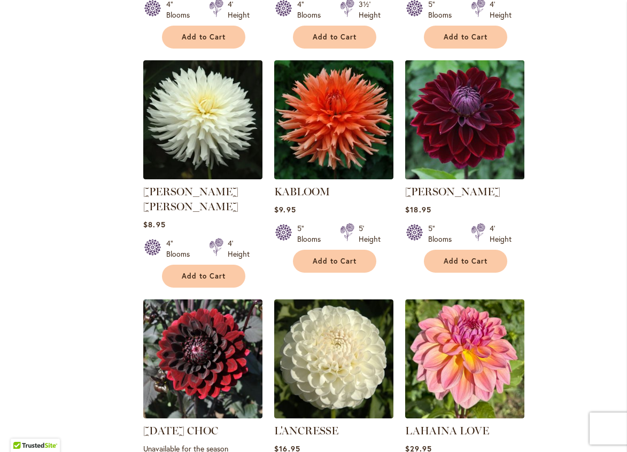
click at [464, 111] on img at bounding box center [464, 119] width 125 height 125
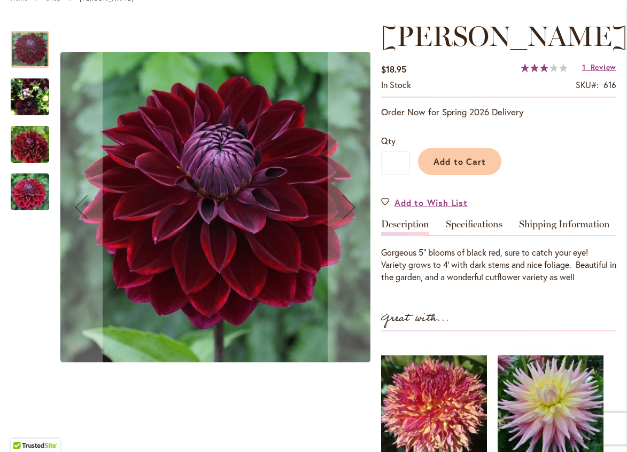
scroll to position [160, 0]
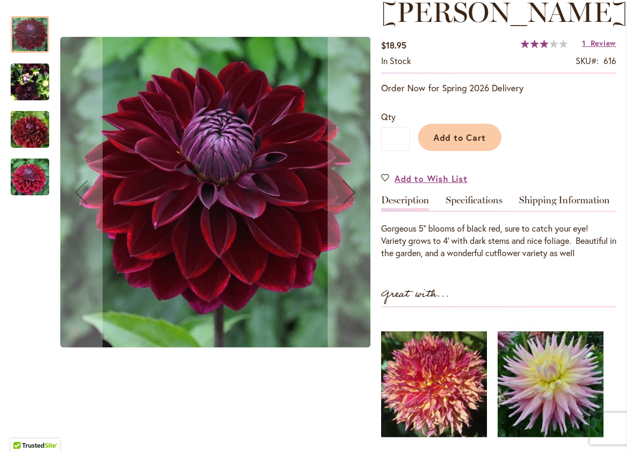
click at [35, 82] on img "KAISHA LEA" at bounding box center [30, 82] width 38 height 51
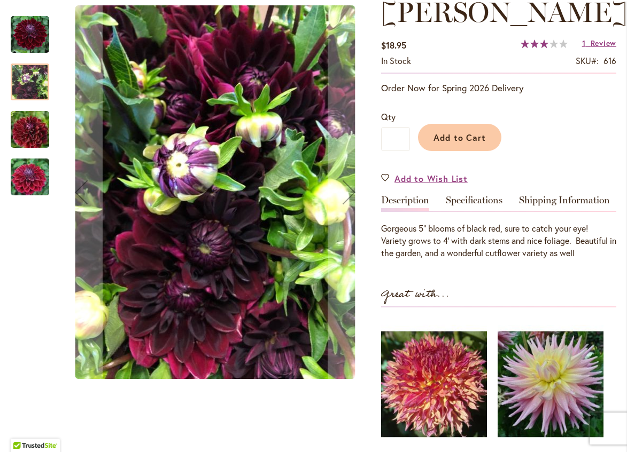
click at [28, 129] on img "KAISHA LEA" at bounding box center [29, 129] width 77 height 51
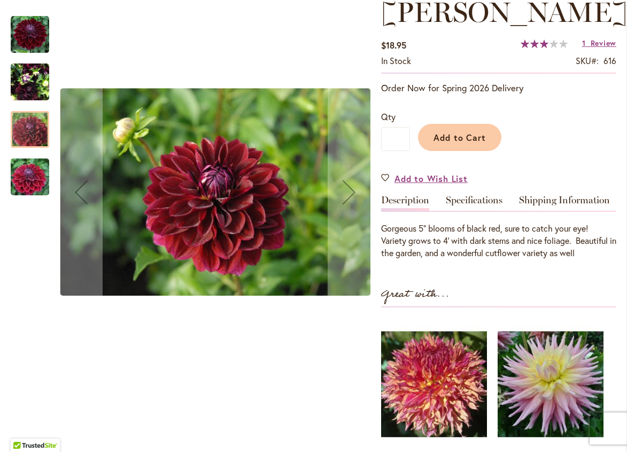
click at [26, 175] on img "KAISHA LEA" at bounding box center [29, 177] width 77 height 51
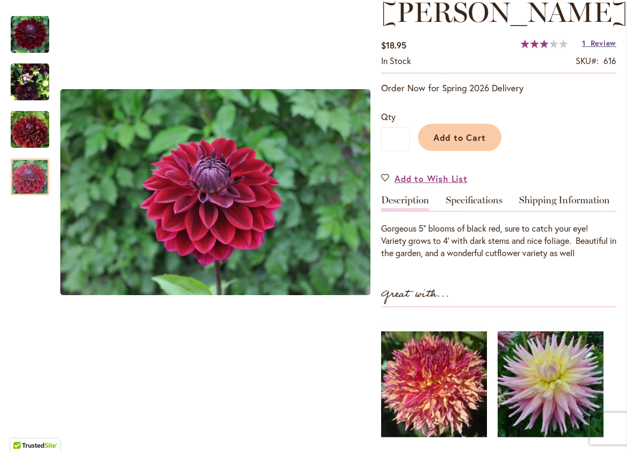
click at [598, 48] on span "Review" at bounding box center [603, 43] width 26 height 10
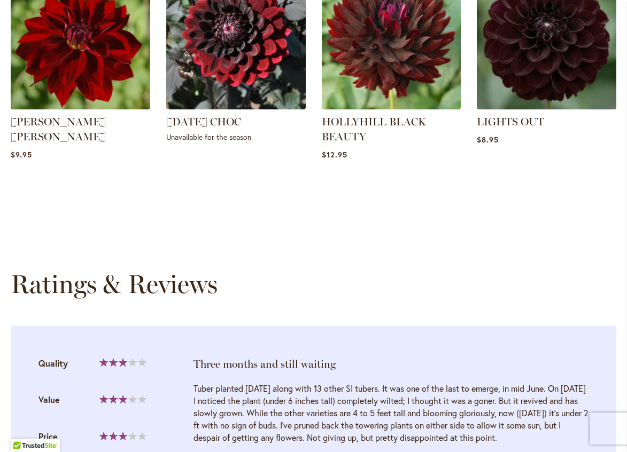
scroll to position [912, 0]
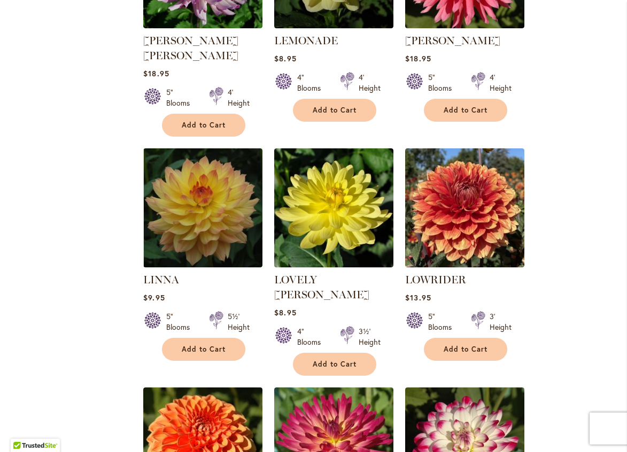
scroll to position [1976, 0]
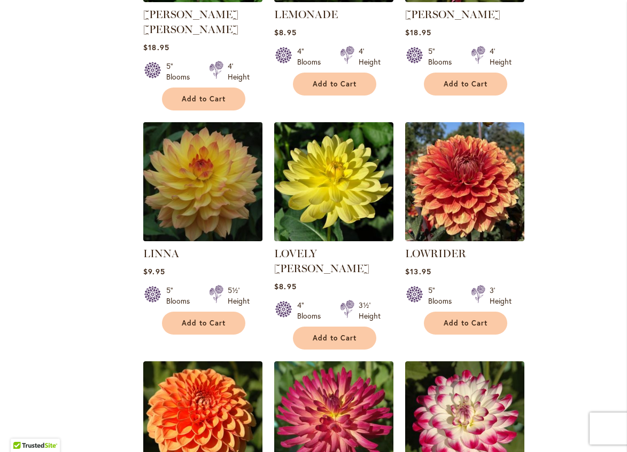
click at [190, 137] on img at bounding box center [202, 181] width 125 height 125
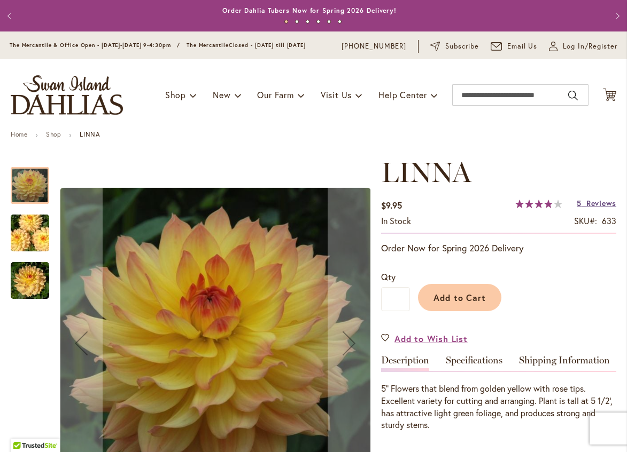
click at [594, 208] on span "Reviews" at bounding box center [601, 203] width 30 height 10
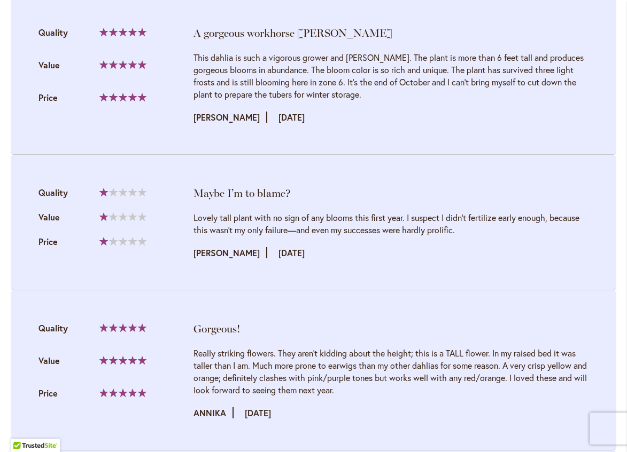
scroll to position [1176, 0]
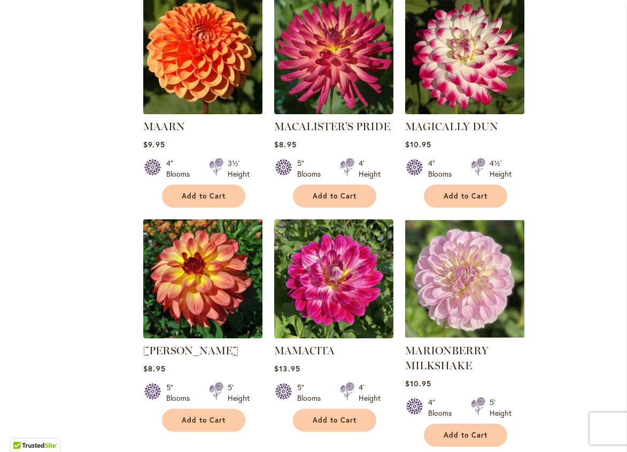
scroll to position [2350, 0]
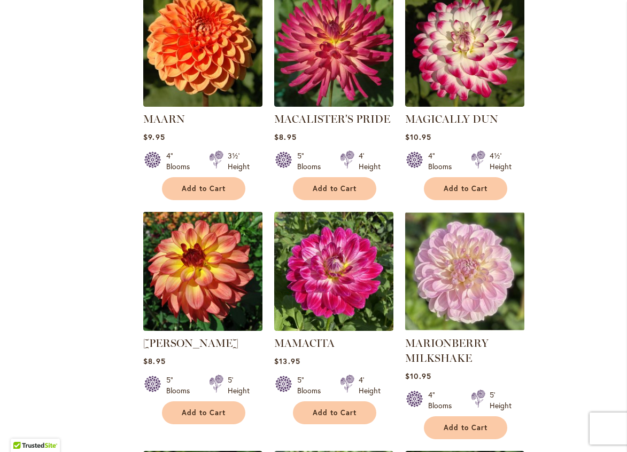
click at [217, 228] on img at bounding box center [202, 271] width 125 height 125
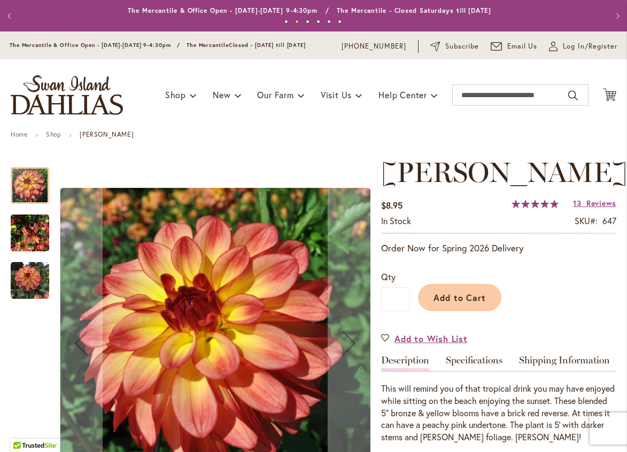
click at [30, 245] on img "MAI TAI" at bounding box center [30, 233] width 38 height 51
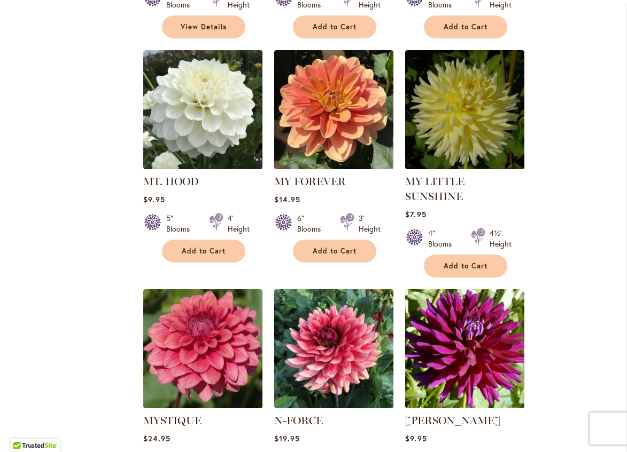
scroll to position [3219, 0]
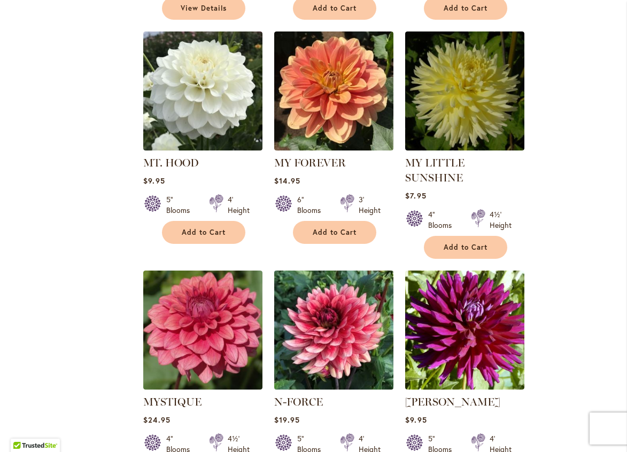
click at [324, 268] on img at bounding box center [333, 330] width 125 height 125
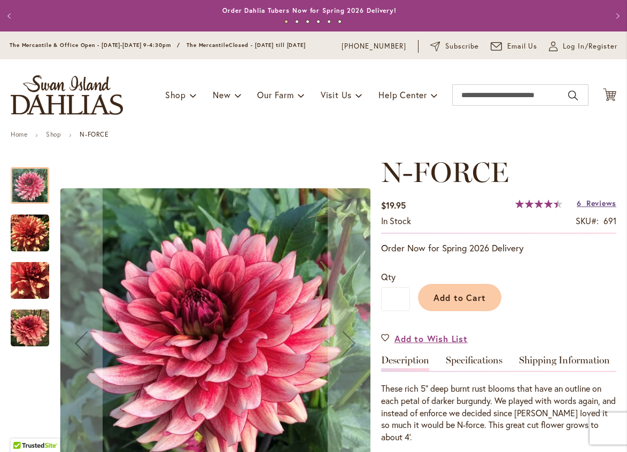
click at [596, 208] on span "Reviews" at bounding box center [601, 203] width 30 height 10
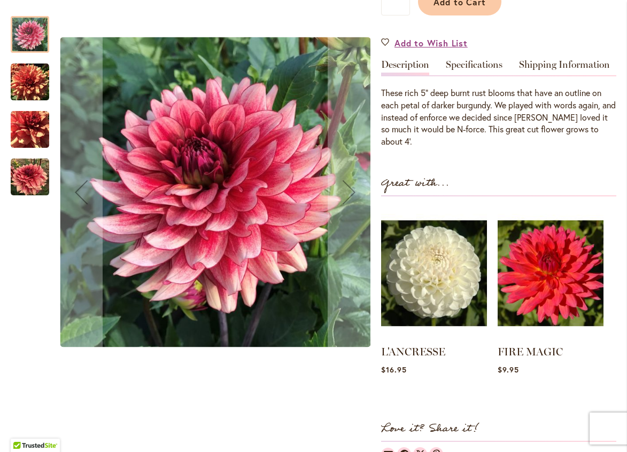
scroll to position [280, 0]
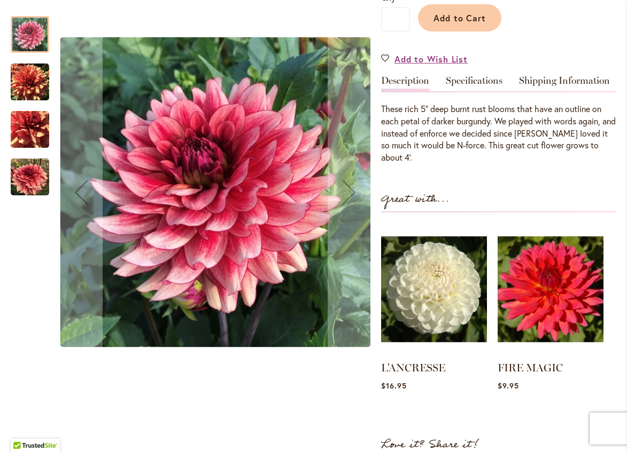
click at [24, 123] on img "N-FORCE" at bounding box center [30, 130] width 38 height 38
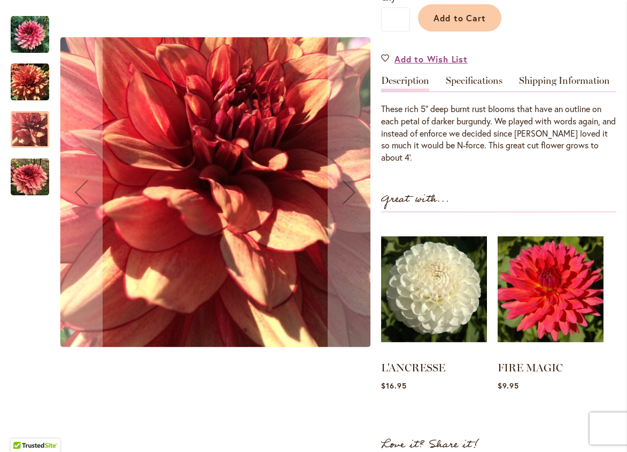
click at [35, 171] on img "N-FORCE" at bounding box center [30, 177] width 38 height 38
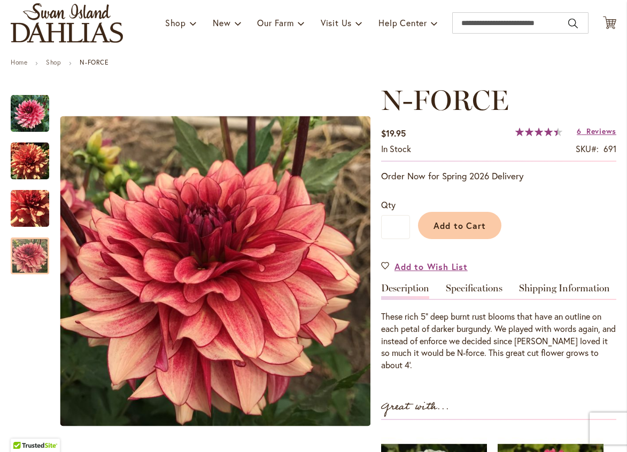
scroll to position [13, 0]
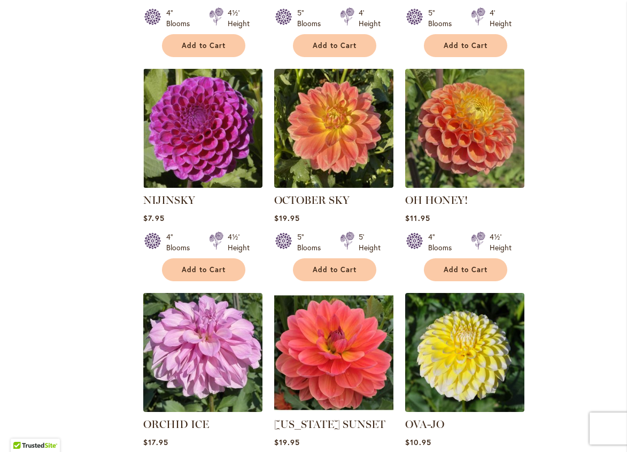
scroll to position [3652, 0]
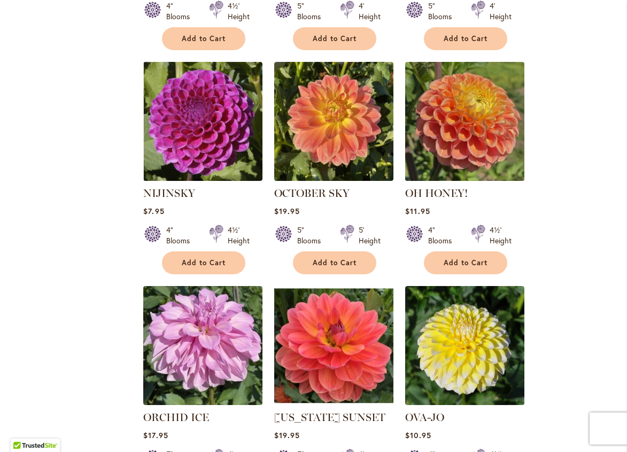
click at [449, 59] on img at bounding box center [464, 121] width 125 height 125
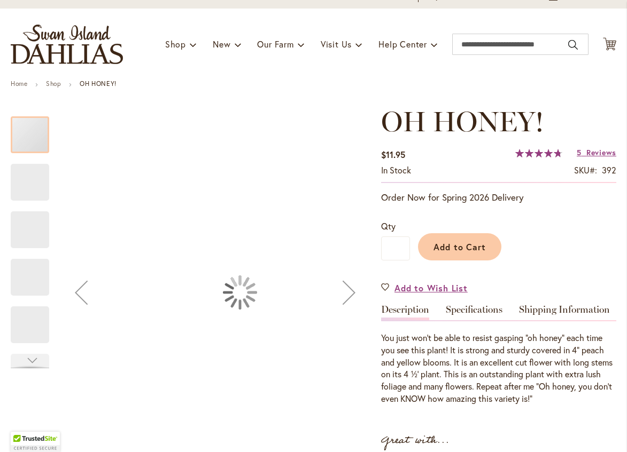
scroll to position [53, 0]
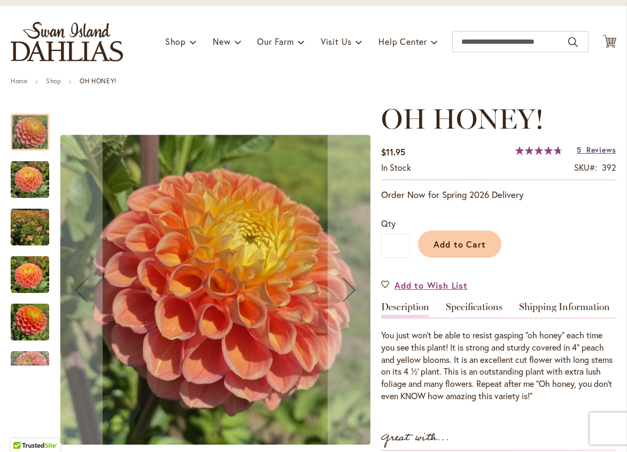
click at [592, 155] on span "Reviews" at bounding box center [601, 150] width 30 height 10
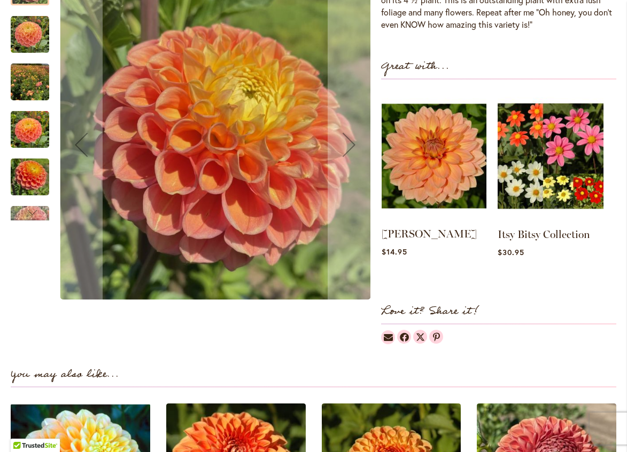
scroll to position [399, 0]
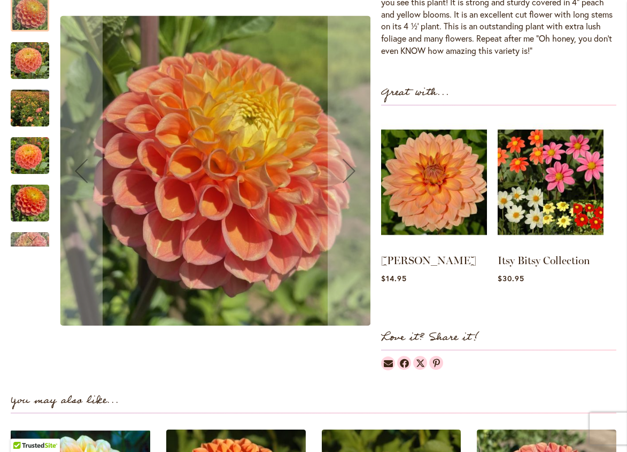
click at [28, 119] on img "Oh Honey!" at bounding box center [30, 107] width 38 height 51
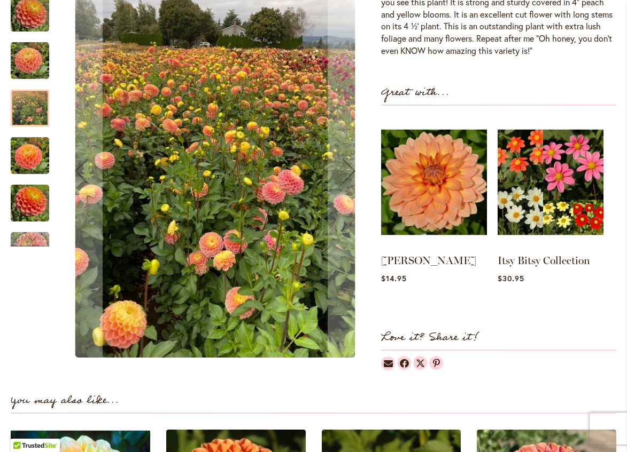
click at [24, 161] on img "Oh Honey!" at bounding box center [30, 155] width 38 height 51
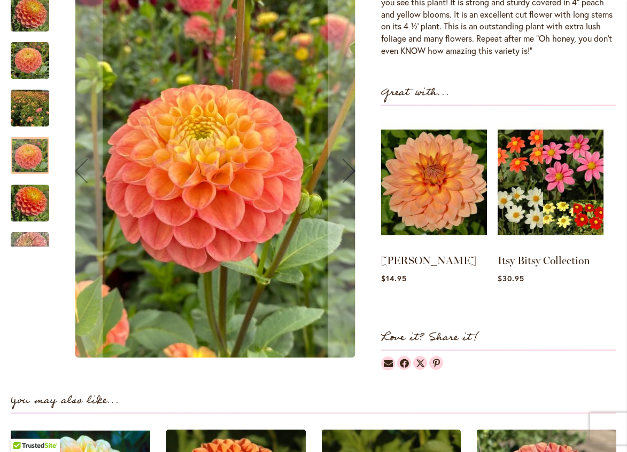
click at [35, 209] on img "Oh Honey!" at bounding box center [30, 202] width 38 height 51
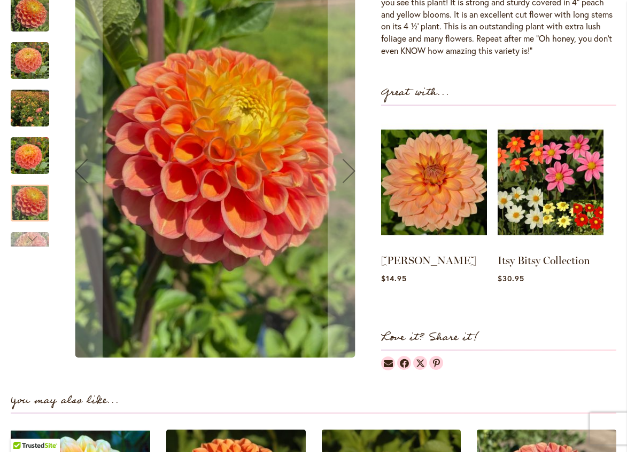
click at [26, 247] on div "Next" at bounding box center [30, 239] width 16 height 16
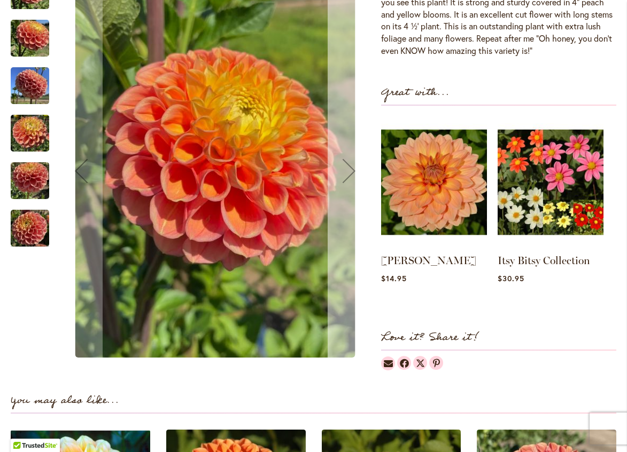
click at [348, 175] on div "Next" at bounding box center [348, 170] width 43 height 43
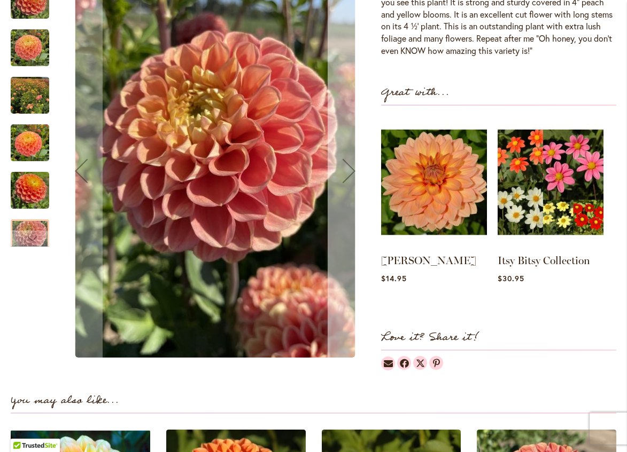
click at [348, 175] on div "Next" at bounding box center [348, 170] width 43 height 43
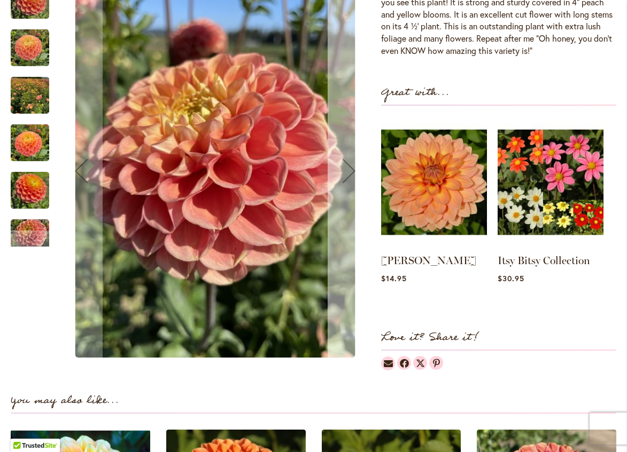
click at [348, 175] on div "Next" at bounding box center [348, 170] width 43 height 43
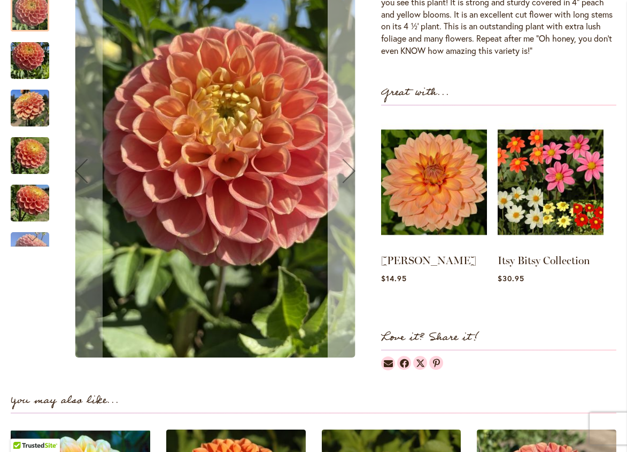
click at [348, 175] on div "Next" at bounding box center [348, 170] width 43 height 43
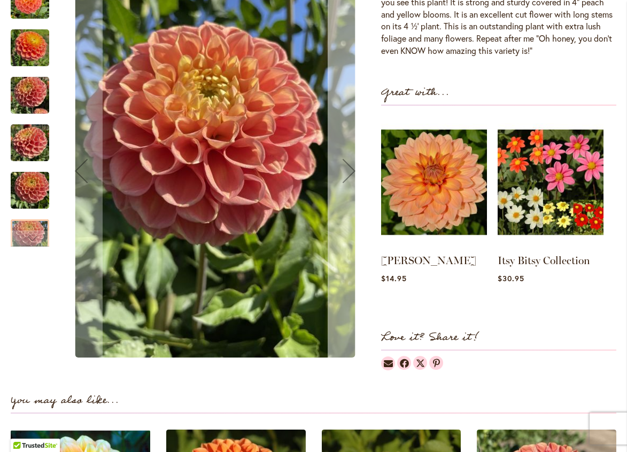
click at [348, 175] on div "Next" at bounding box center [348, 170] width 43 height 43
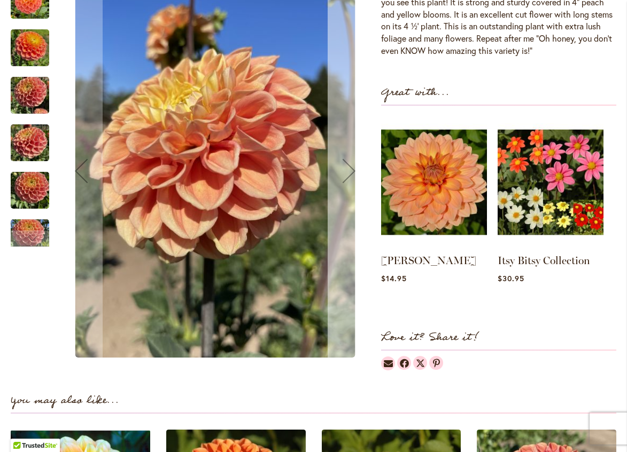
click at [348, 175] on div "Next" at bounding box center [348, 170] width 43 height 43
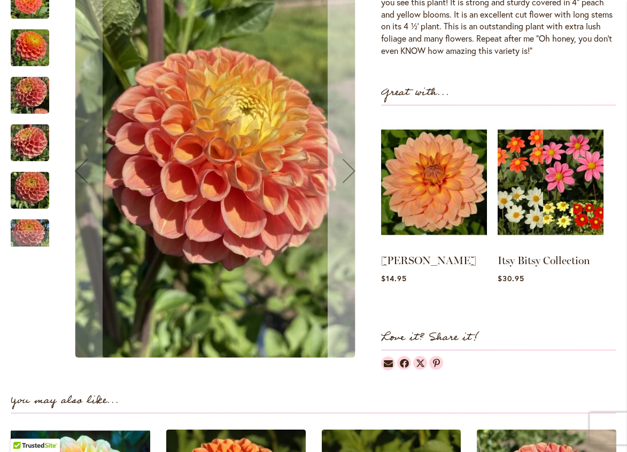
click at [348, 175] on div "Next" at bounding box center [348, 170] width 43 height 43
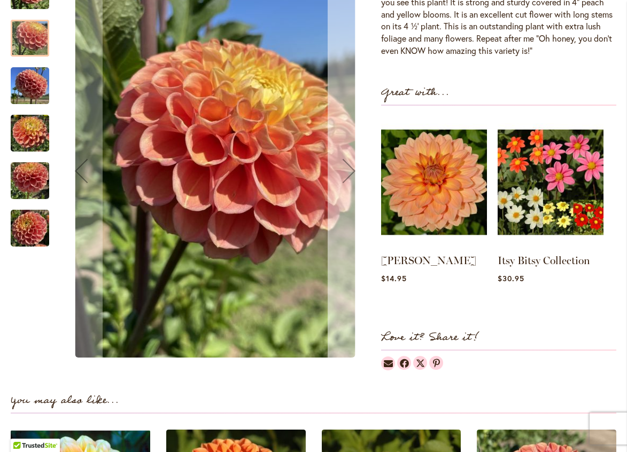
click at [348, 175] on div "Next" at bounding box center [348, 170] width 43 height 43
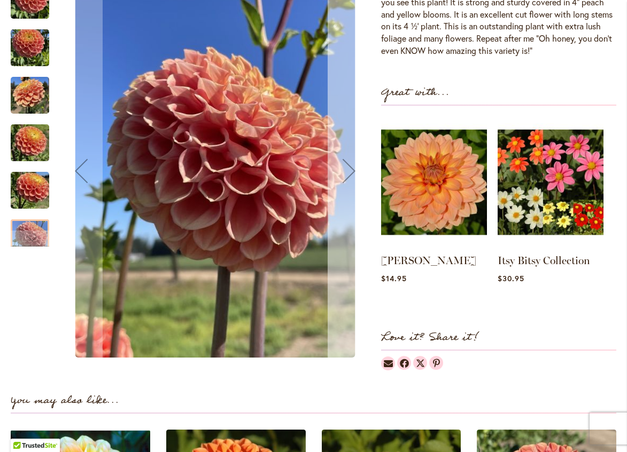
click at [348, 175] on div "Next" at bounding box center [348, 170] width 43 height 43
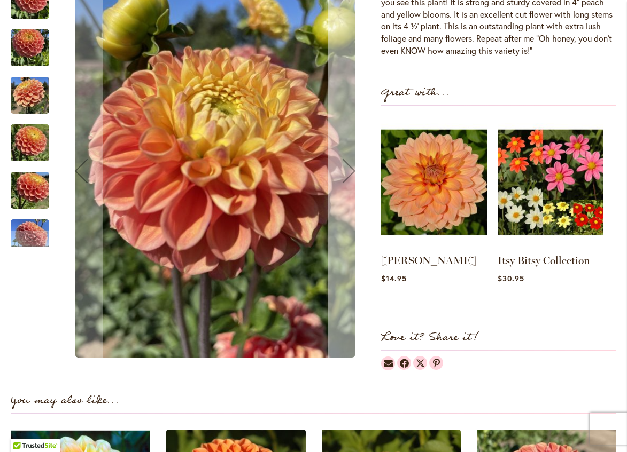
click at [348, 175] on div "Next" at bounding box center [348, 170] width 43 height 43
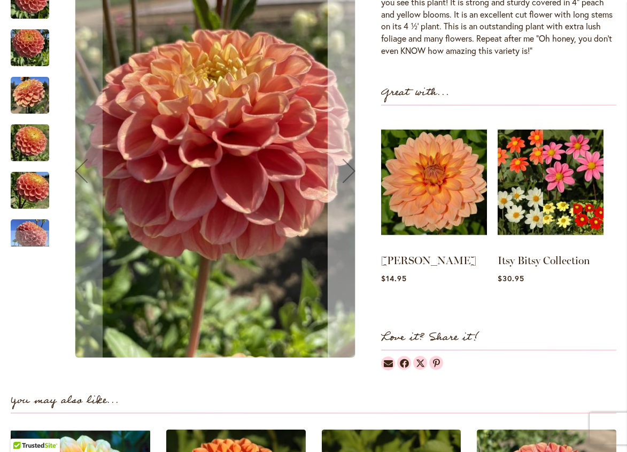
click at [348, 175] on div "Next" at bounding box center [348, 170] width 43 height 43
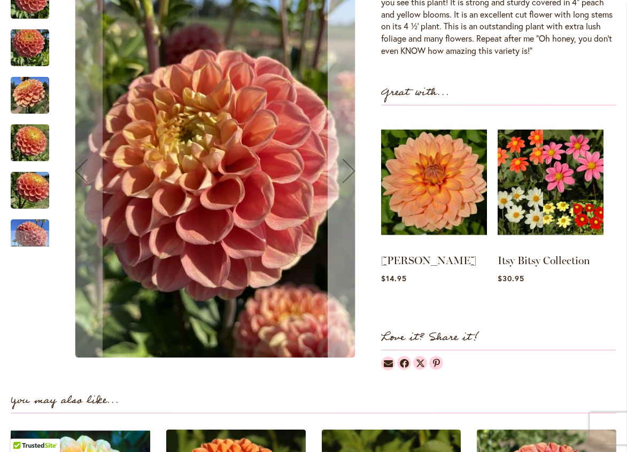
click at [348, 175] on div "Next" at bounding box center [348, 170] width 43 height 43
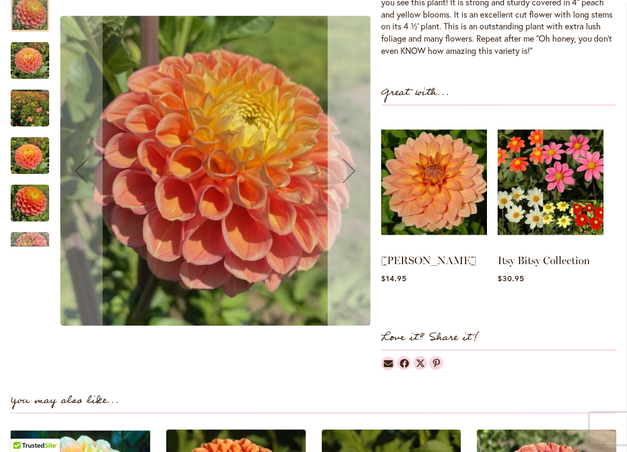
click at [348, 175] on div "Next" at bounding box center [348, 170] width 43 height 43
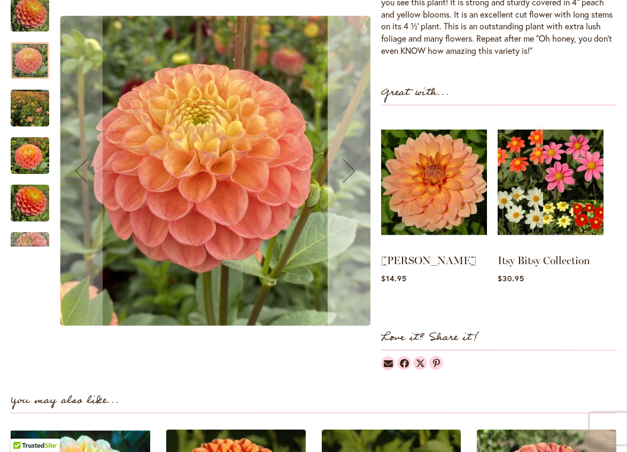
click at [348, 175] on div "Next" at bounding box center [348, 170] width 43 height 43
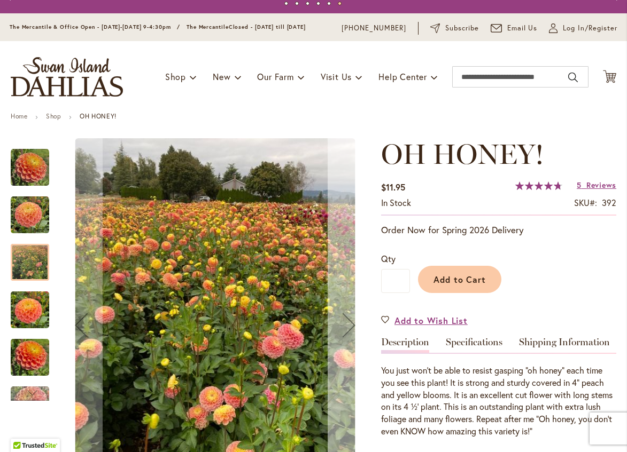
scroll to position [0, 0]
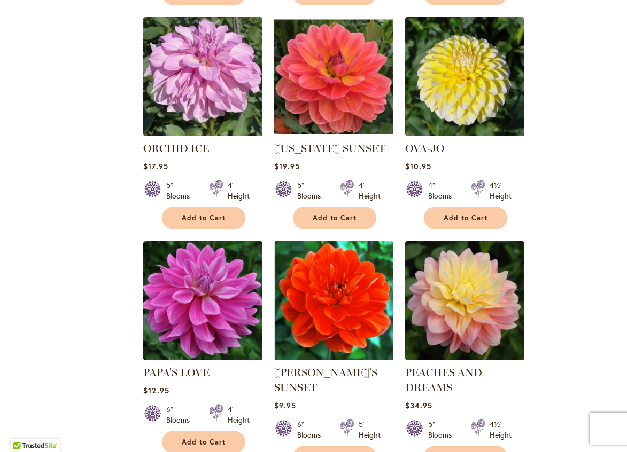
scroll to position [3918, 0]
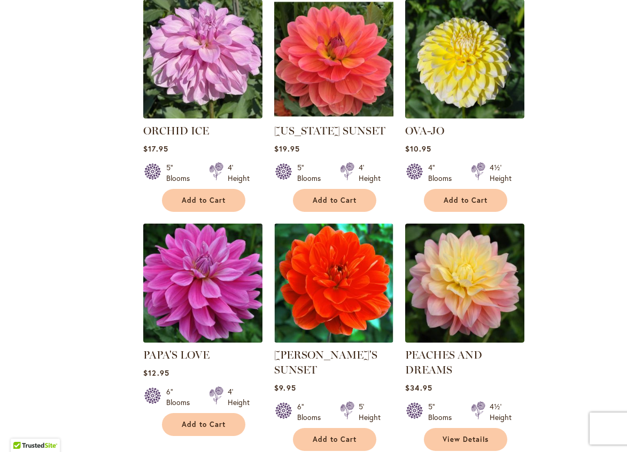
click at [192, 221] on img at bounding box center [202, 283] width 125 height 125
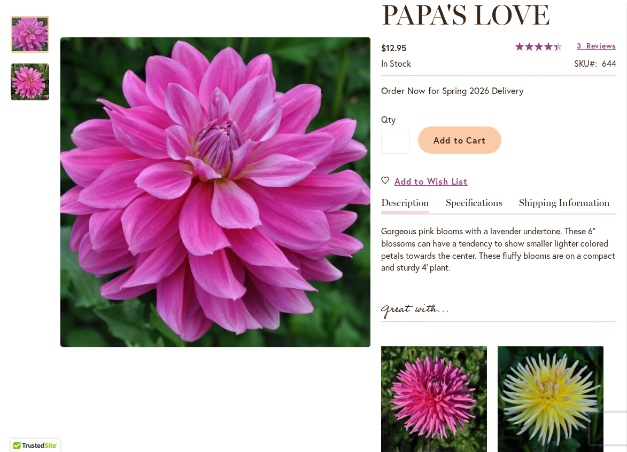
scroll to position [107, 0]
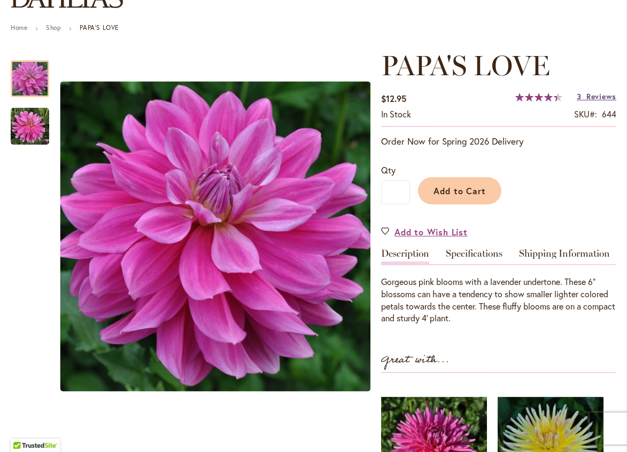
click at [592, 100] on span "Reviews" at bounding box center [601, 96] width 30 height 10
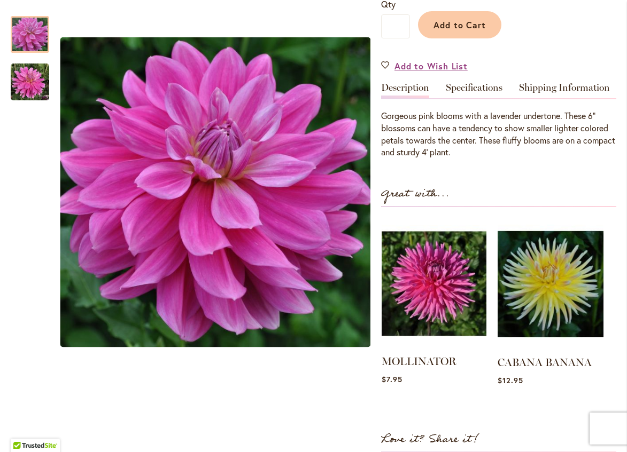
scroll to position [161, 0]
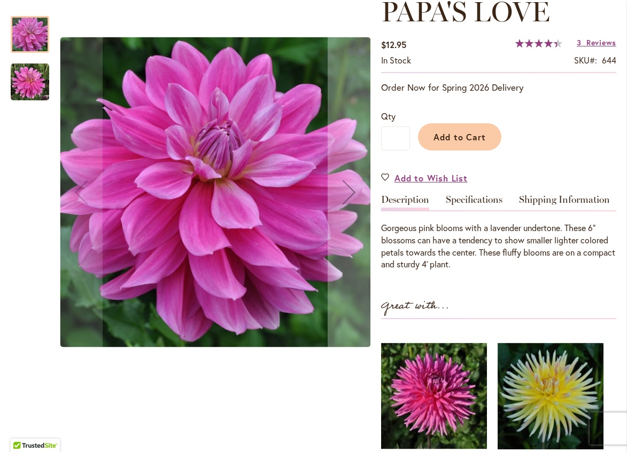
click at [29, 32] on div at bounding box center [30, 34] width 38 height 37
click at [25, 81] on img "PAPA'S LOVE" at bounding box center [30, 82] width 38 height 38
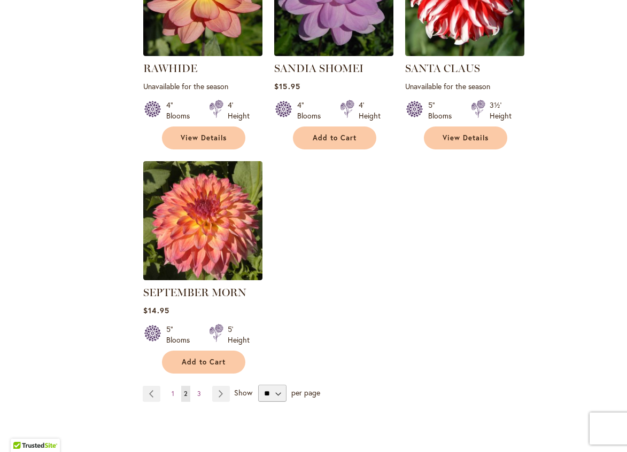
scroll to position [4926, 0]
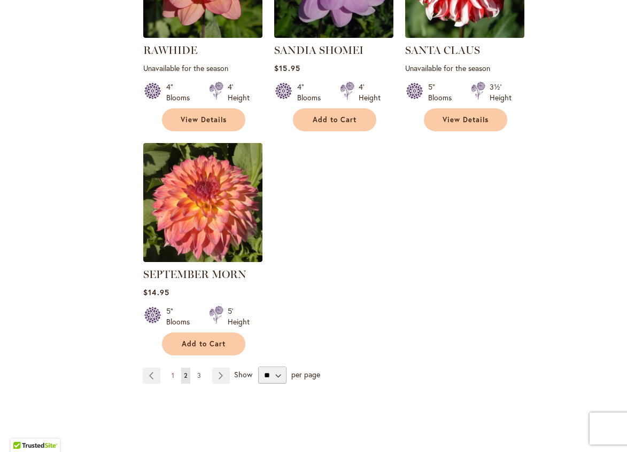
click at [198, 368] on link "Page 3" at bounding box center [198, 376] width 9 height 16
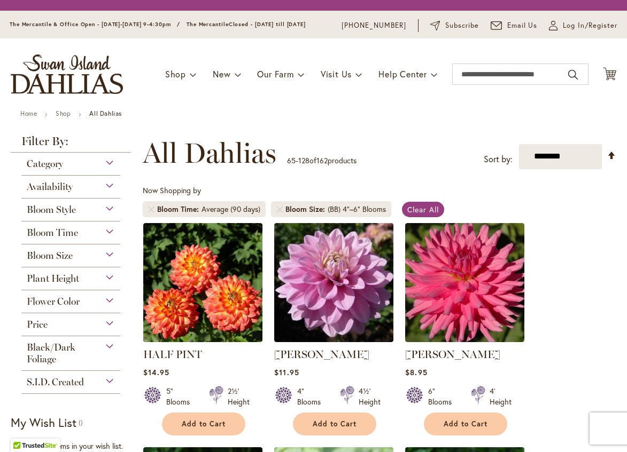
click at [105, 308] on div "Flower Color" at bounding box center [70, 299] width 99 height 17
click at [106, 303] on div "Flower Color" at bounding box center [70, 299] width 99 height 17
click at [44, 304] on span "Flower Color" at bounding box center [53, 302] width 53 height 12
click at [105, 306] on div "Flower Color" at bounding box center [70, 299] width 99 height 17
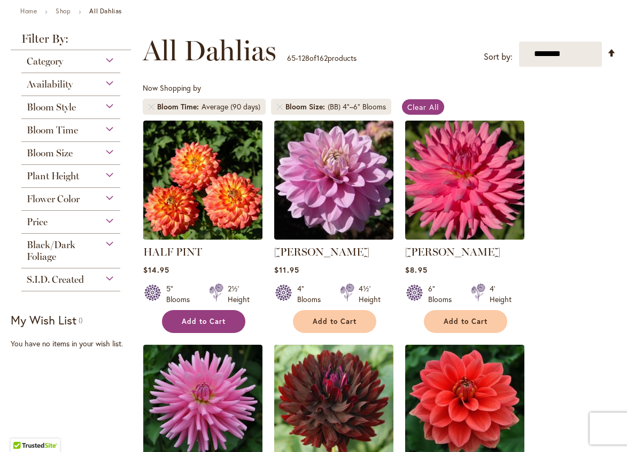
scroll to position [107, 0]
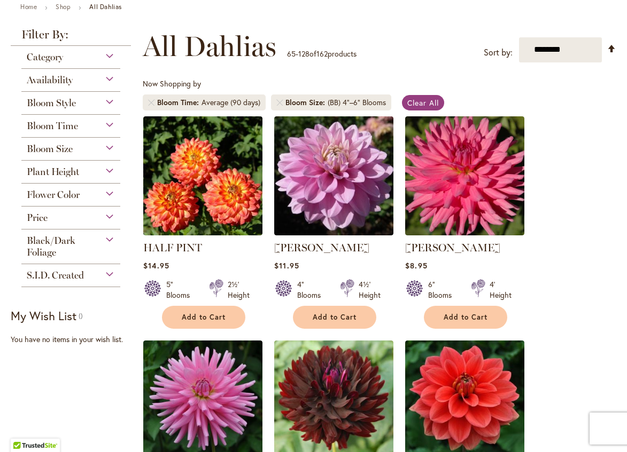
click at [108, 199] on div "Flower Color" at bounding box center [70, 192] width 99 height 17
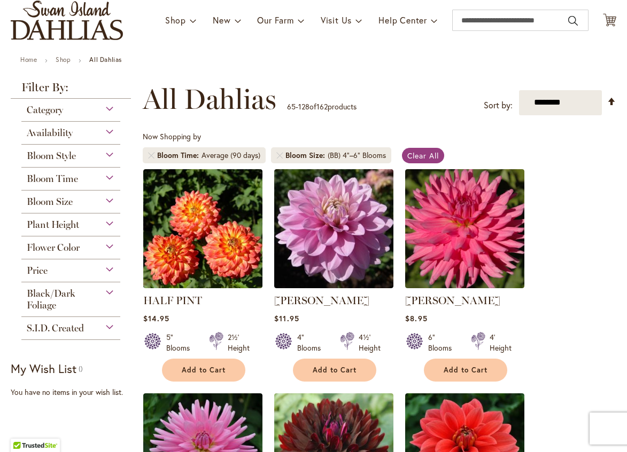
scroll to position [53, 0]
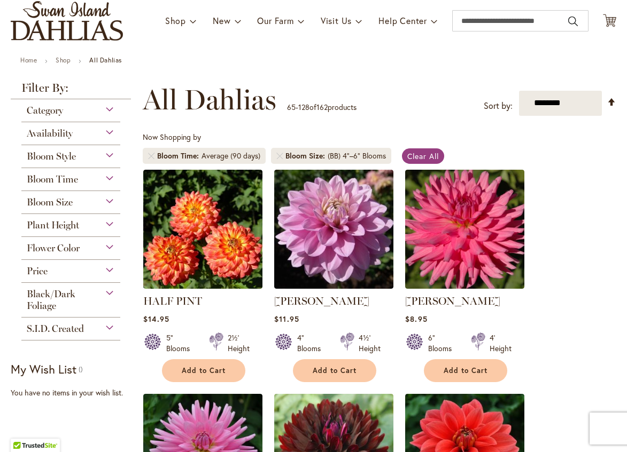
click at [105, 301] on div "Black/Dark Foliage" at bounding box center [70, 297] width 99 height 29
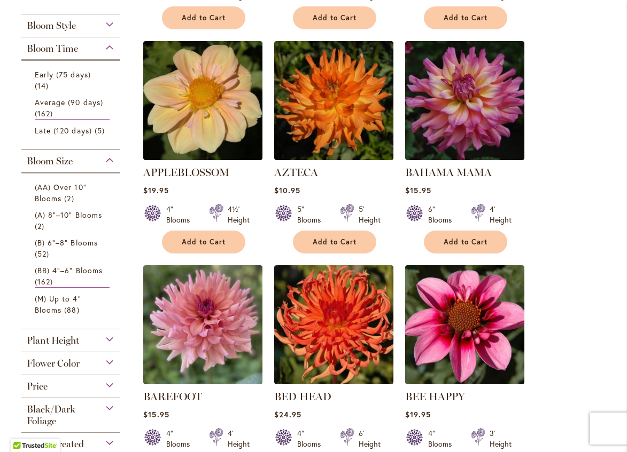
scroll to position [534, 0]
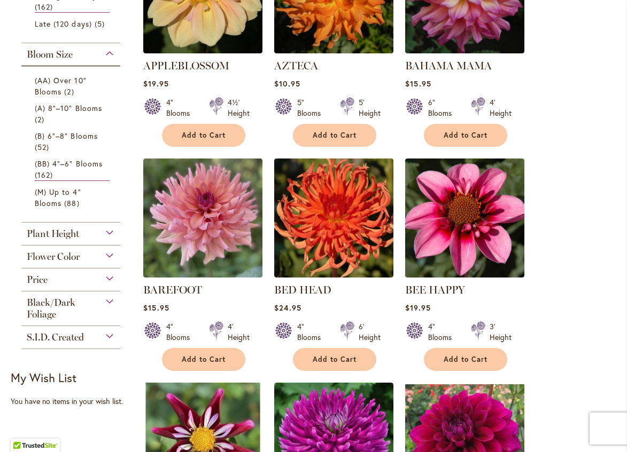
click at [109, 259] on div "Flower Color" at bounding box center [70, 254] width 99 height 17
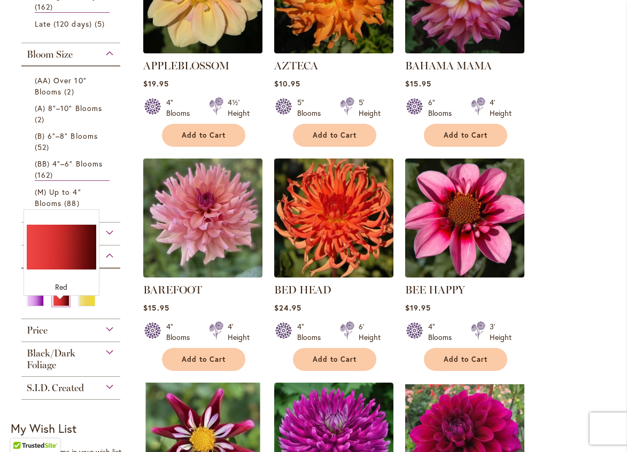
click at [57, 304] on div "Red" at bounding box center [60, 300] width 17 height 11
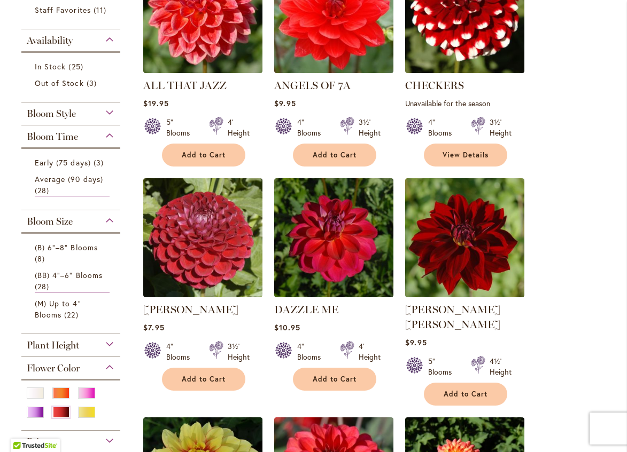
scroll to position [320, 0]
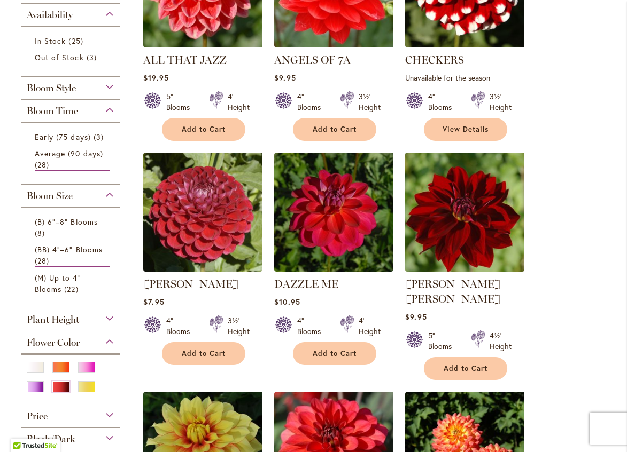
click at [469, 224] on img at bounding box center [464, 212] width 125 height 125
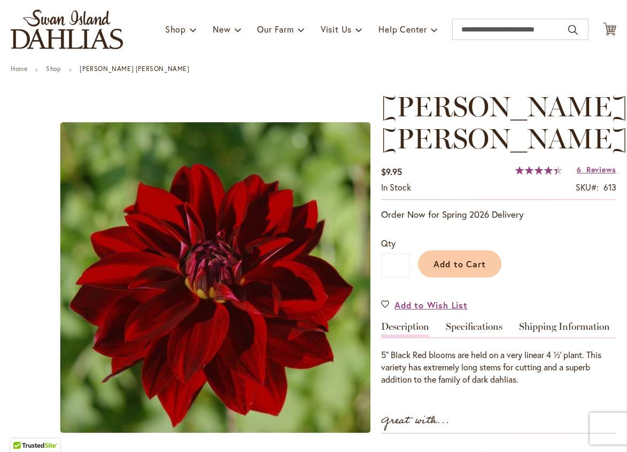
scroll to position [53, 0]
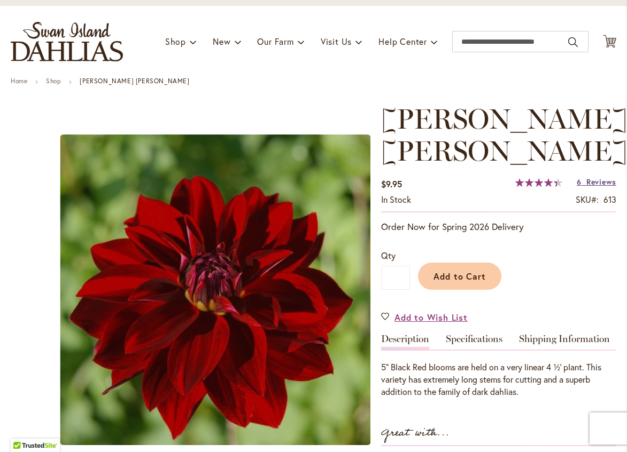
click at [600, 177] on span "Reviews" at bounding box center [601, 182] width 30 height 10
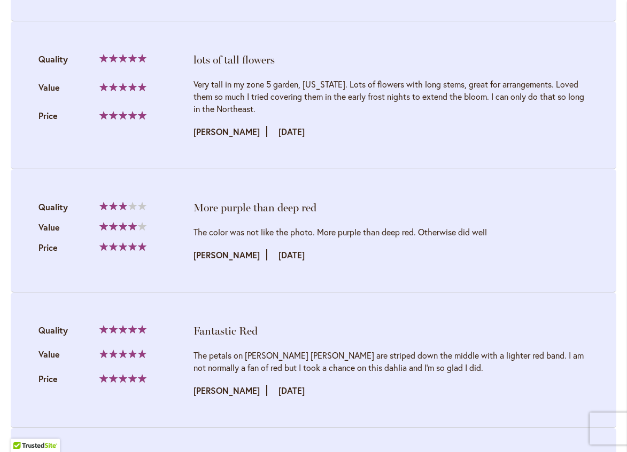
scroll to position [1446, 0]
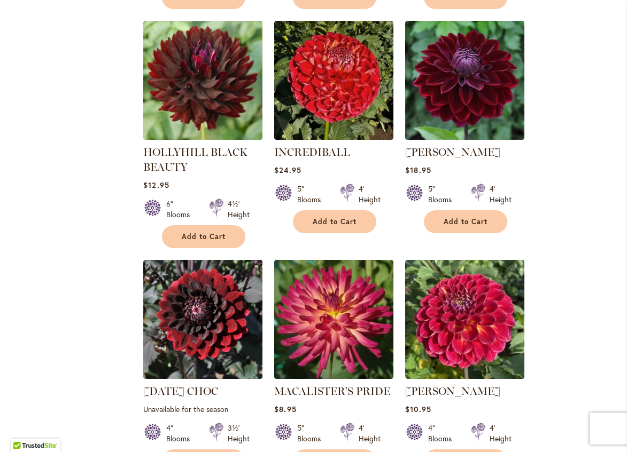
scroll to position [855, 0]
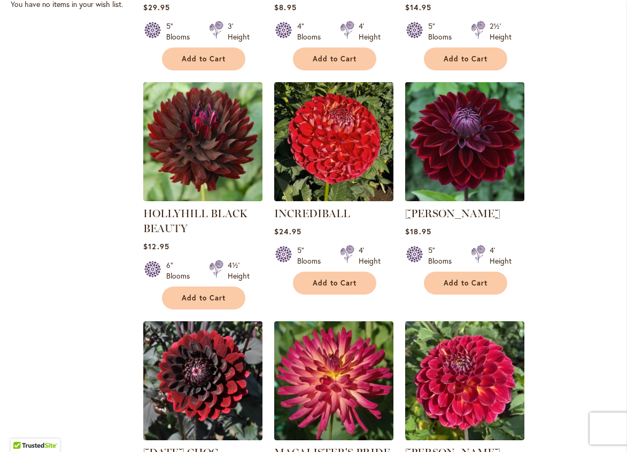
click at [474, 130] on img at bounding box center [464, 141] width 125 height 125
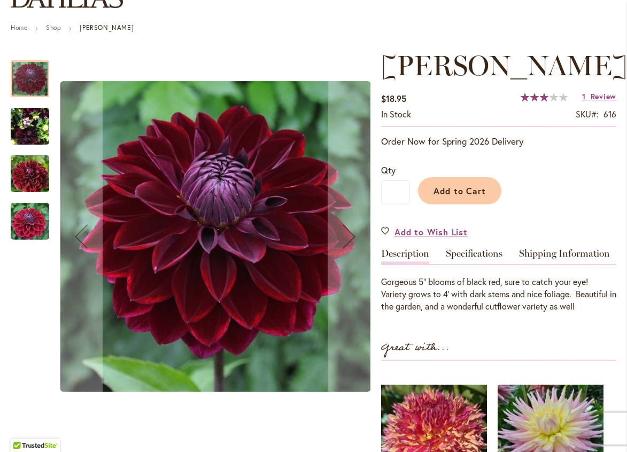
scroll to position [160, 0]
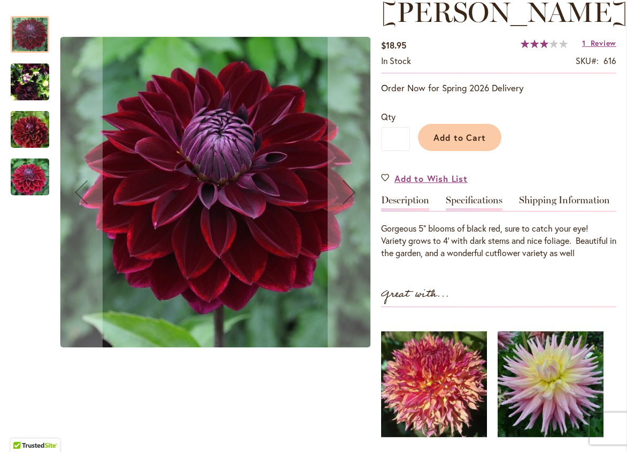
click at [464, 204] on link "Specifications" at bounding box center [473, 202] width 57 height 15
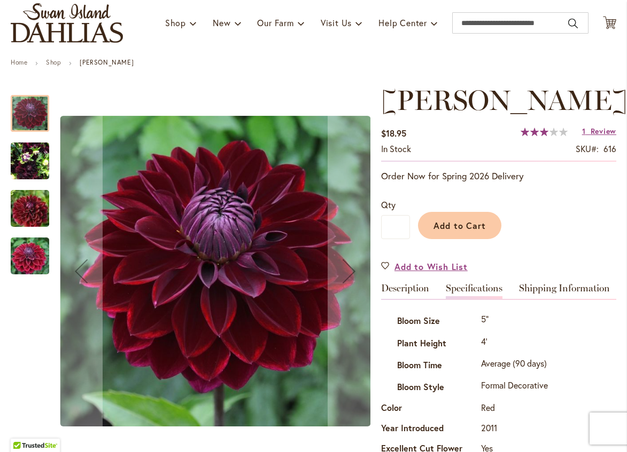
scroll to position [53, 0]
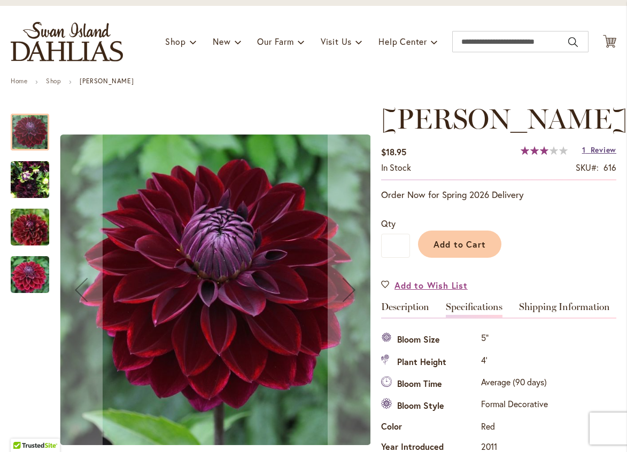
click at [596, 154] on span "Review" at bounding box center [603, 150] width 26 height 10
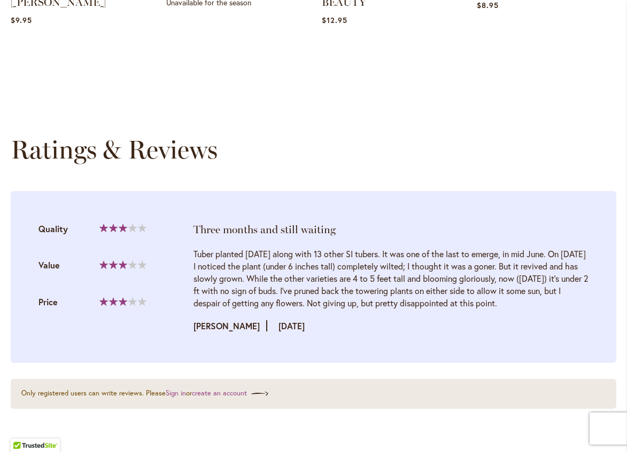
scroll to position [1086, 0]
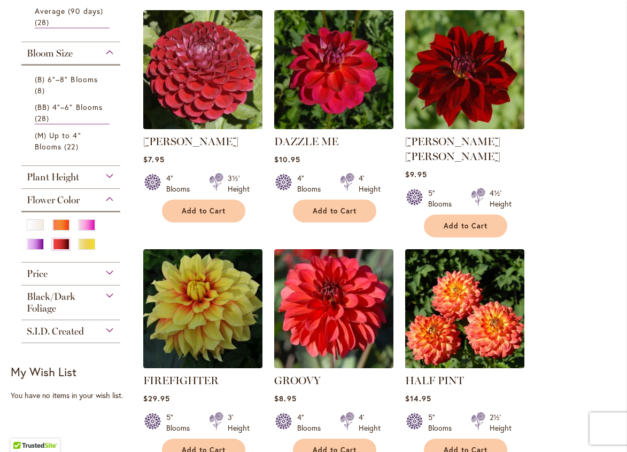
scroll to position [427, 0]
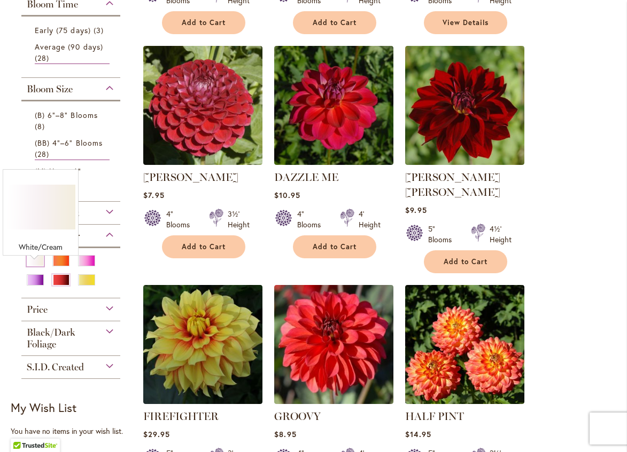
click at [34, 267] on div "White/Cream" at bounding box center [35, 260] width 17 height 11
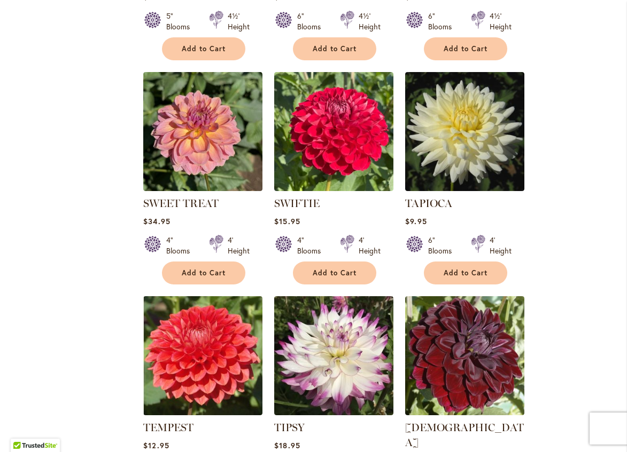
scroll to position [2671, 0]
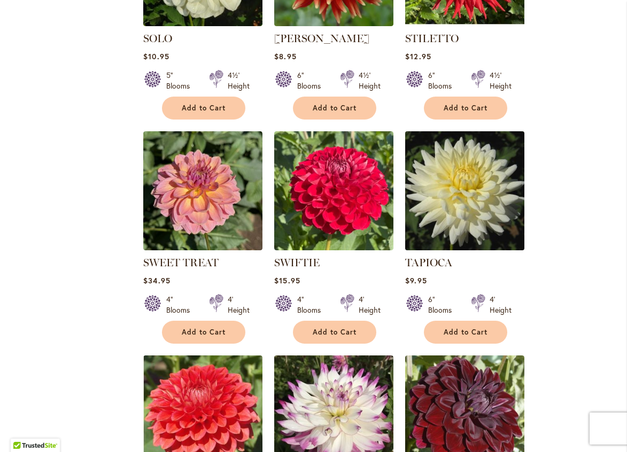
click at [459, 152] on img at bounding box center [464, 190] width 125 height 125
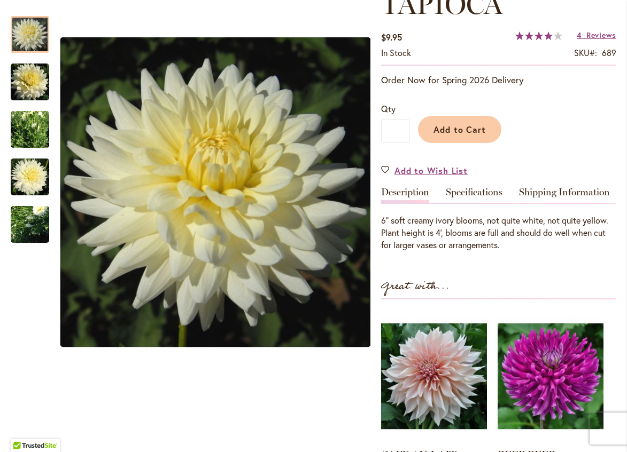
scroll to position [107, 0]
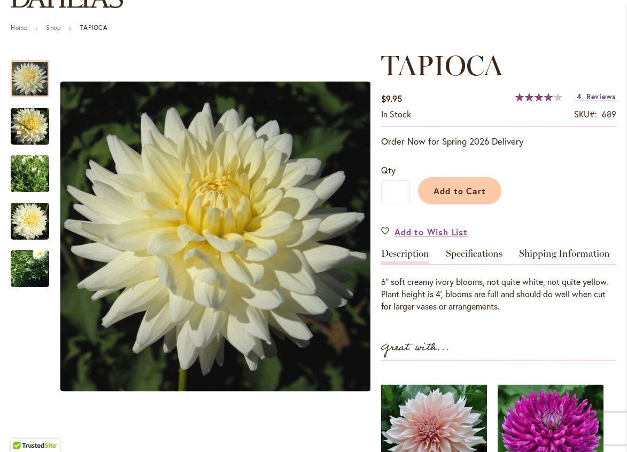
click at [600, 100] on span "Reviews" at bounding box center [601, 96] width 30 height 10
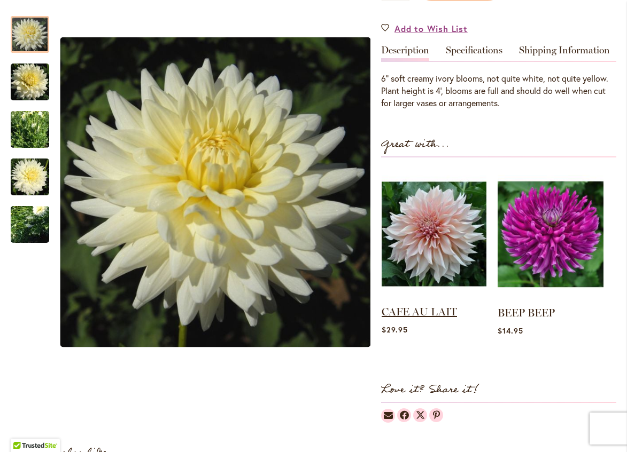
scroll to position [309, 0]
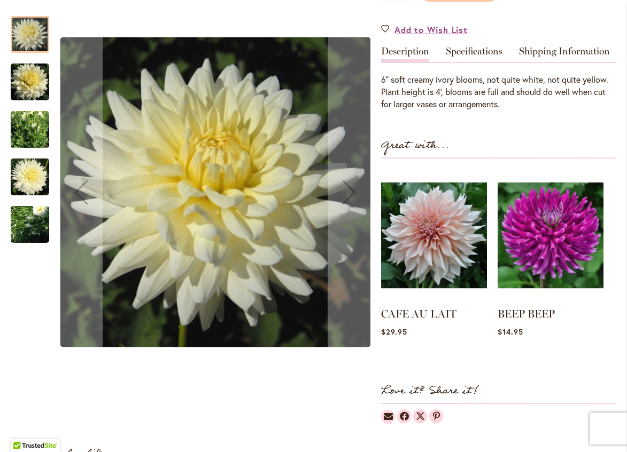
click at [28, 225] on img "TAPIOCA" at bounding box center [29, 225] width 77 height 58
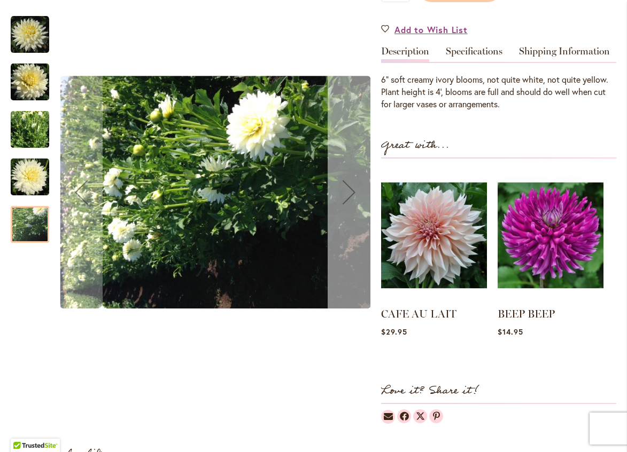
drag, startPoint x: 353, startPoint y: 187, endPoint x: 354, endPoint y: 182, distance: 6.0
click at [353, 187] on div "Next" at bounding box center [348, 192] width 43 height 43
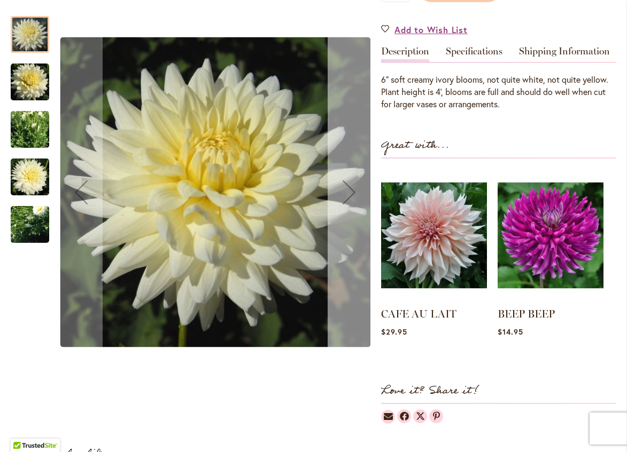
click at [354, 182] on div "Next" at bounding box center [348, 192] width 43 height 43
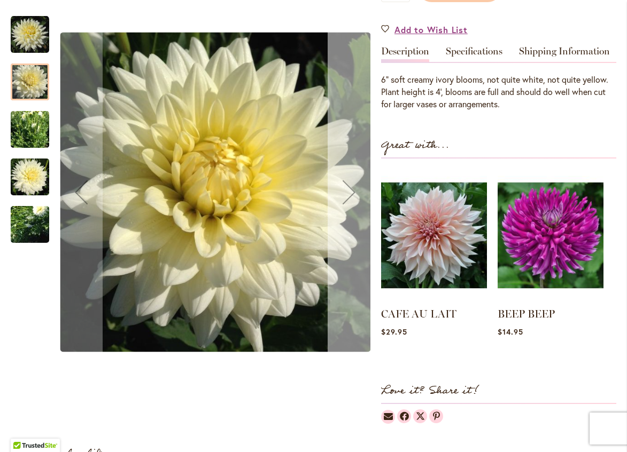
click at [354, 182] on div "Next" at bounding box center [348, 192] width 43 height 43
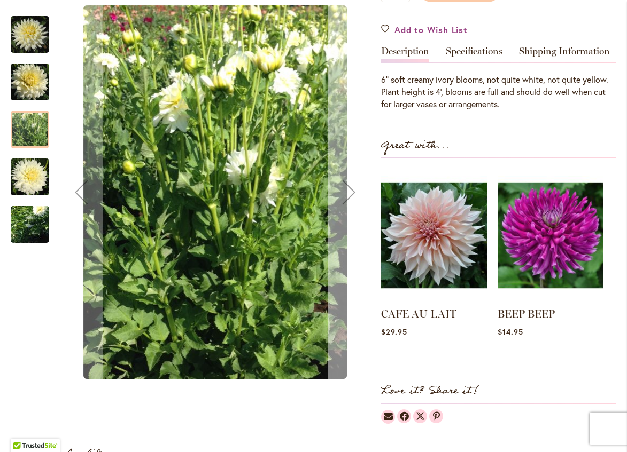
click at [350, 191] on div "Next" at bounding box center [348, 192] width 43 height 43
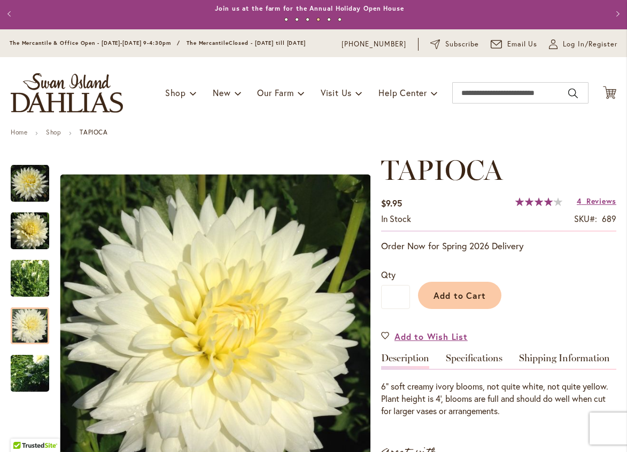
scroll to position [0, 0]
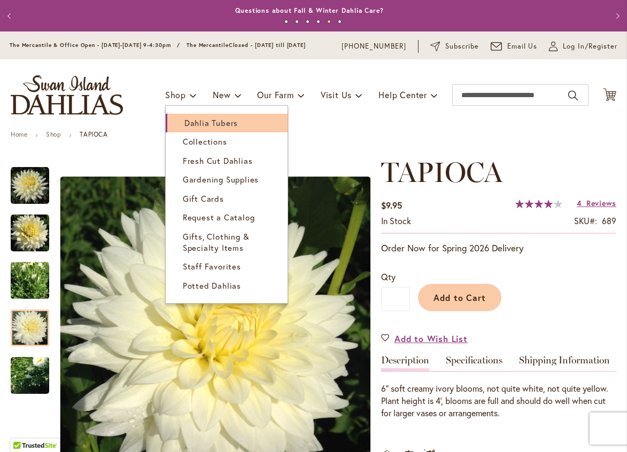
click at [184, 128] on span "Dahlia Tubers" at bounding box center [210, 123] width 53 height 11
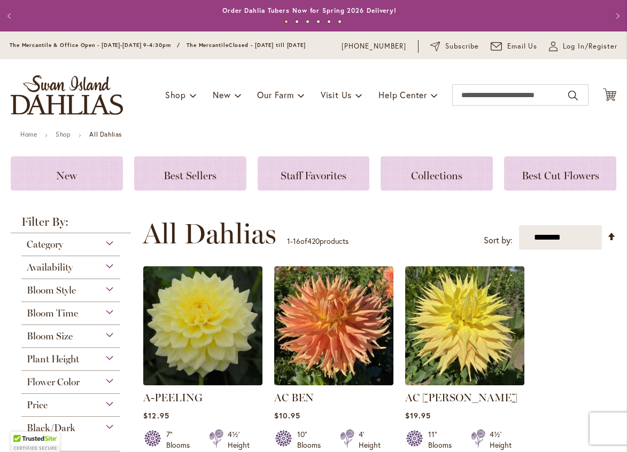
click at [109, 341] on div "Bloom Size" at bounding box center [70, 333] width 99 height 17
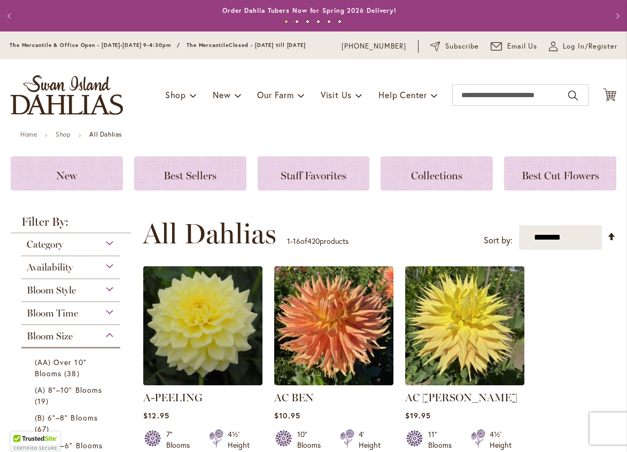
scroll to position [333, 0]
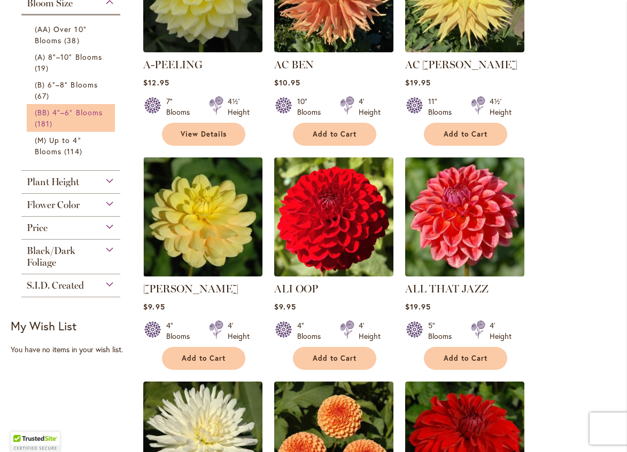
click at [65, 115] on link "(BB) 4"–6" Blooms 181 items" at bounding box center [72, 118] width 75 height 22
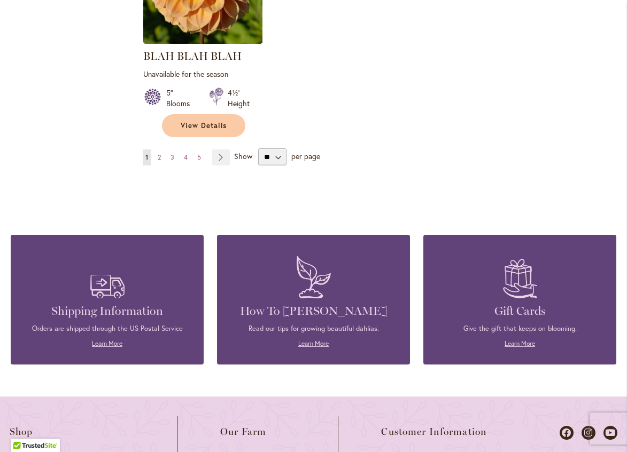
scroll to position [1372, 0]
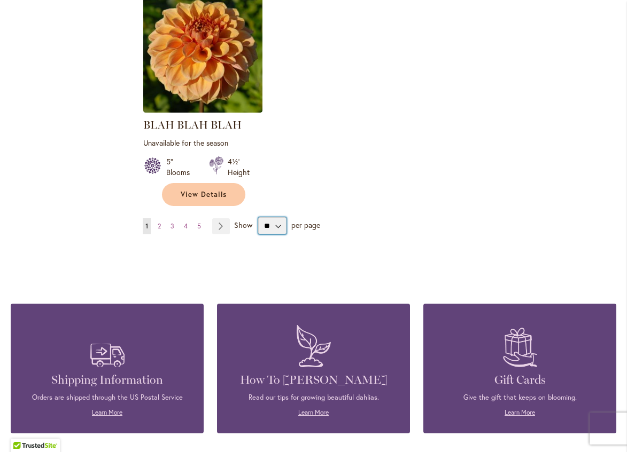
click at [277, 227] on select "** ** ** **" at bounding box center [272, 225] width 28 height 17
select select "**"
click at [258, 222] on select "** ** ** **" at bounding box center [272, 225] width 28 height 17
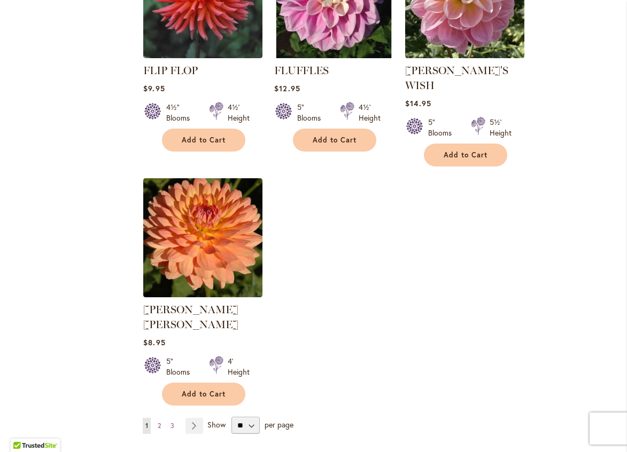
scroll to position [4912, 0]
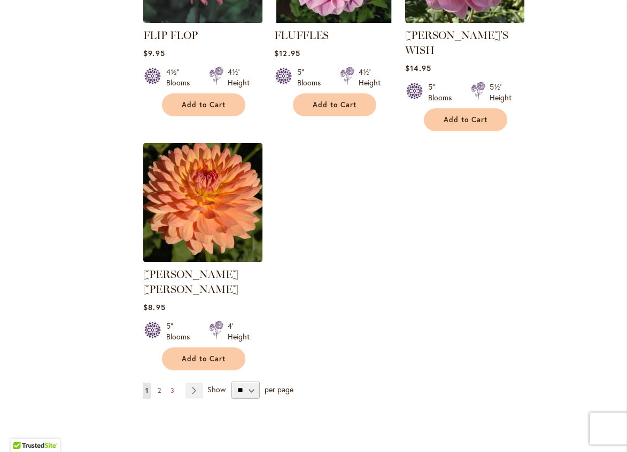
click at [159, 383] on link "Page 2" at bounding box center [159, 391] width 9 height 16
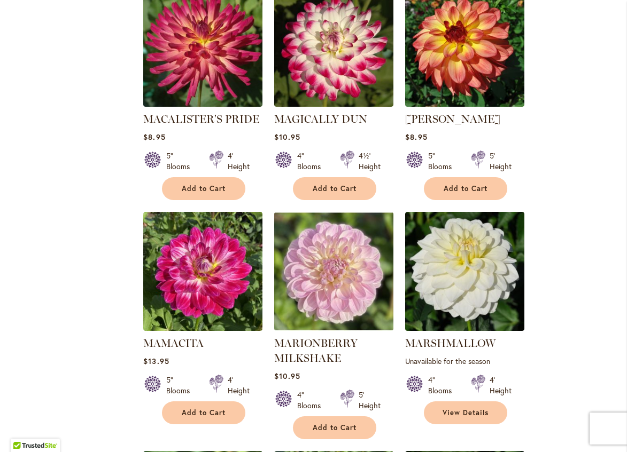
scroll to position [3329, 0]
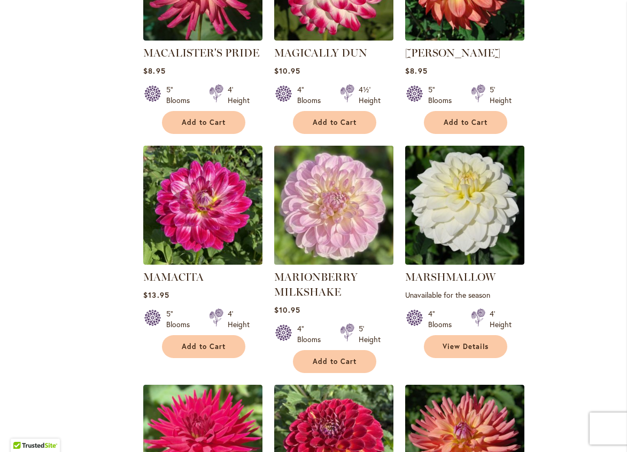
click at [326, 143] on img at bounding box center [333, 205] width 125 height 125
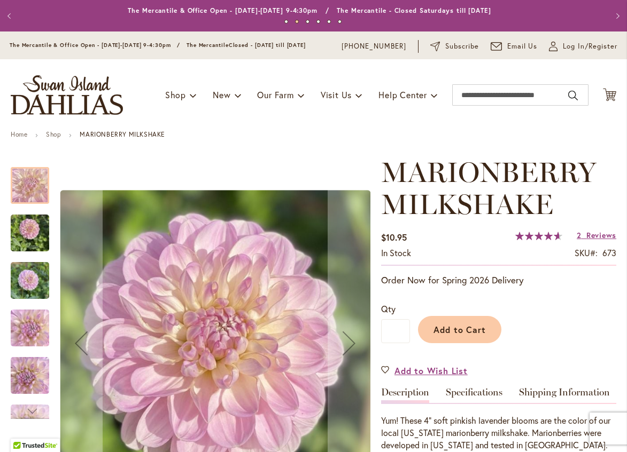
click at [35, 379] on img "MARIONBERRY MILKSHAKE" at bounding box center [30, 375] width 38 height 51
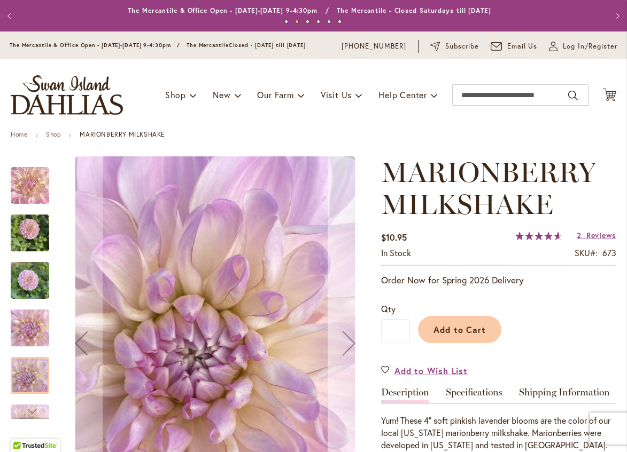
click at [353, 347] on div "Next" at bounding box center [348, 343] width 43 height 43
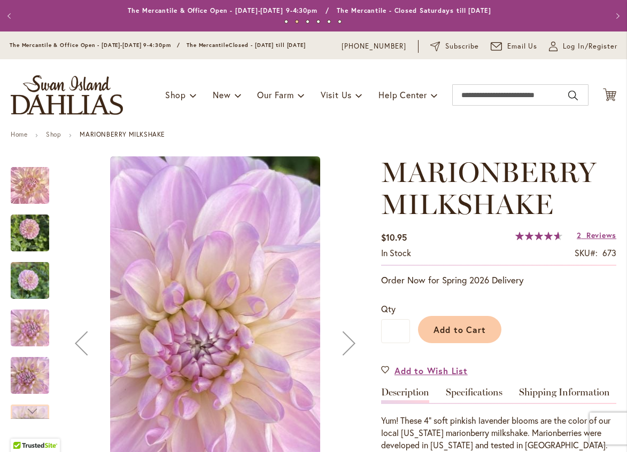
click at [351, 346] on div "Next" at bounding box center [348, 343] width 43 height 43
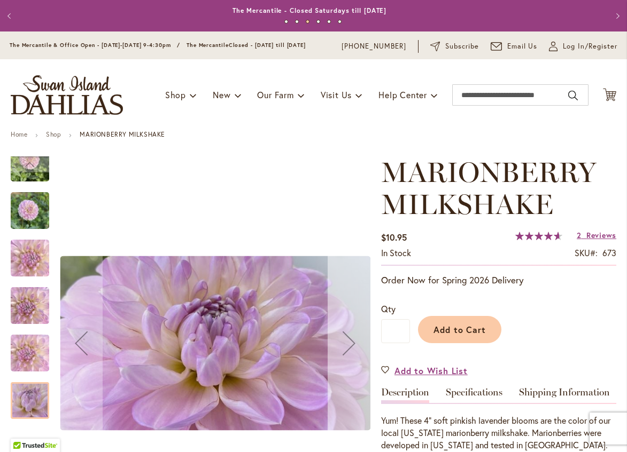
click at [350, 346] on div "Next" at bounding box center [348, 343] width 43 height 43
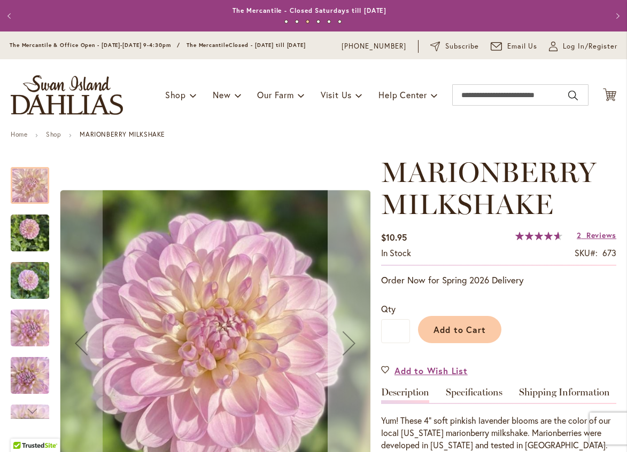
click at [350, 346] on div "Next" at bounding box center [348, 343] width 43 height 43
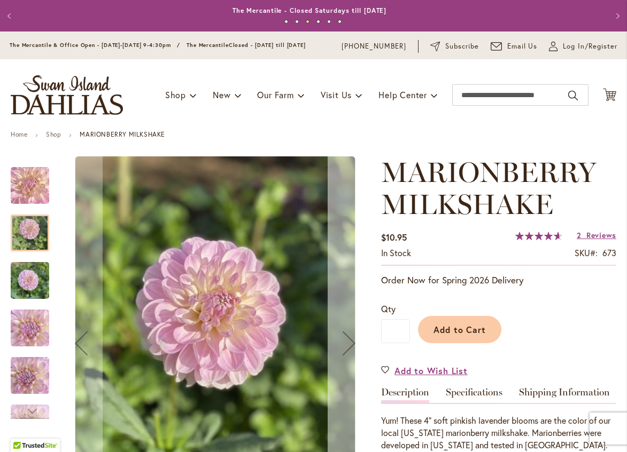
click at [349, 345] on div "Next" at bounding box center [348, 343] width 43 height 43
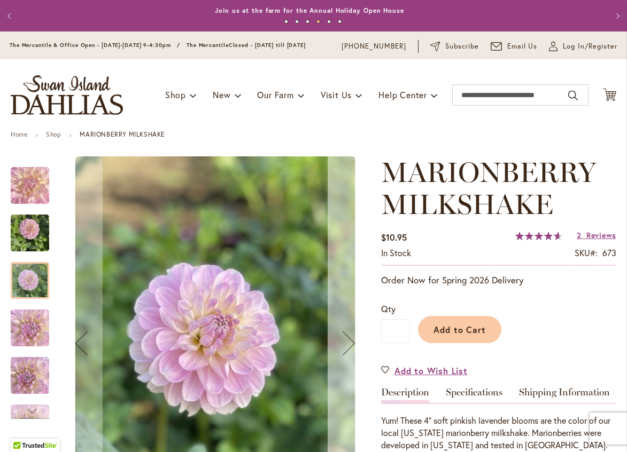
click at [349, 345] on div "Next" at bounding box center [348, 343] width 43 height 43
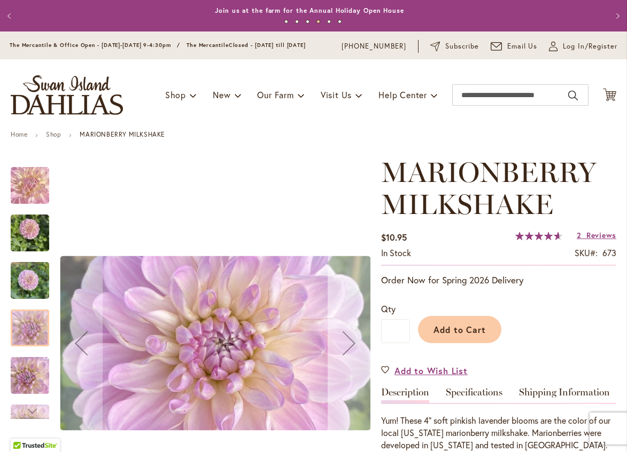
click at [349, 345] on div "Next" at bounding box center [348, 343] width 43 height 43
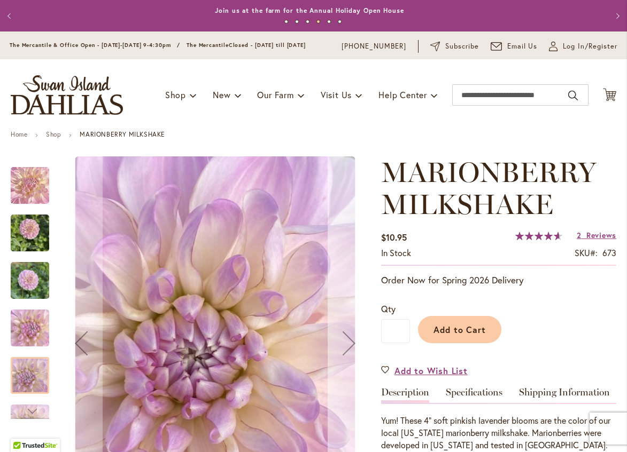
click at [349, 345] on div "Next" at bounding box center [348, 343] width 43 height 43
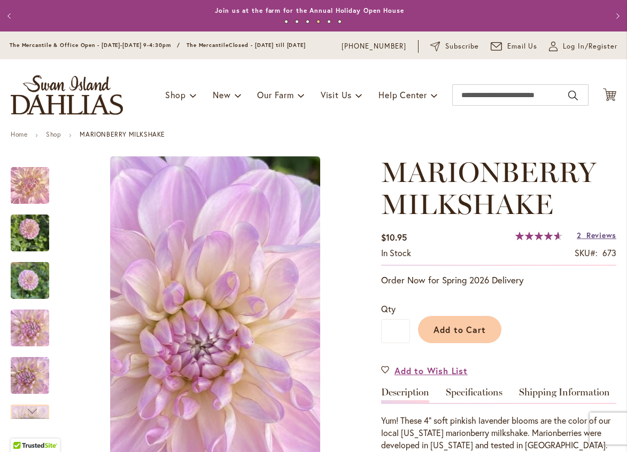
click at [591, 240] on span "Reviews" at bounding box center [601, 235] width 30 height 10
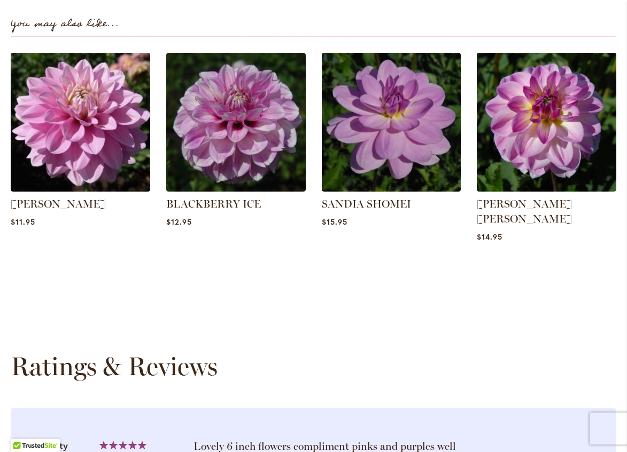
scroll to position [793, 0]
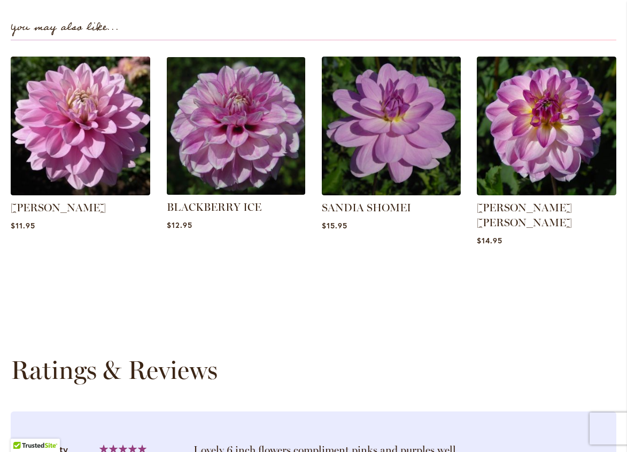
click at [221, 127] on img at bounding box center [235, 125] width 145 height 145
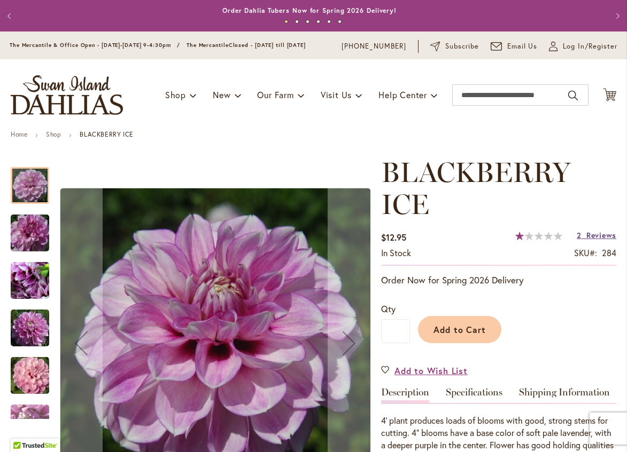
click at [594, 240] on span "Reviews" at bounding box center [601, 235] width 30 height 10
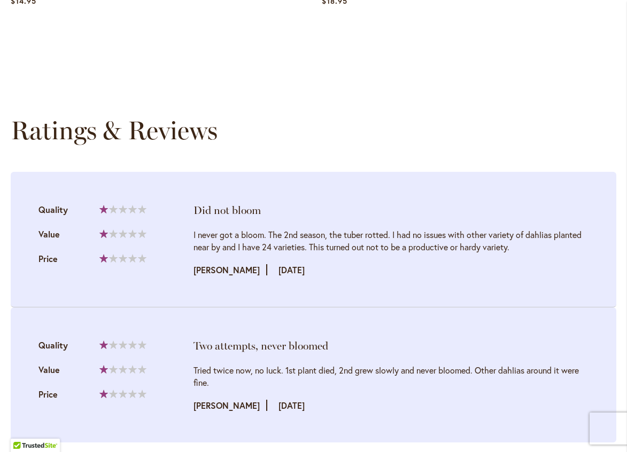
scroll to position [1113, 0]
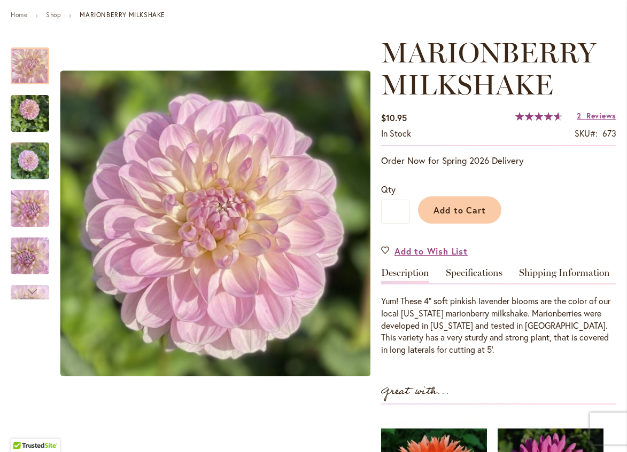
scroll to position [107, 0]
